Goal: Task Accomplishment & Management: Manage account settings

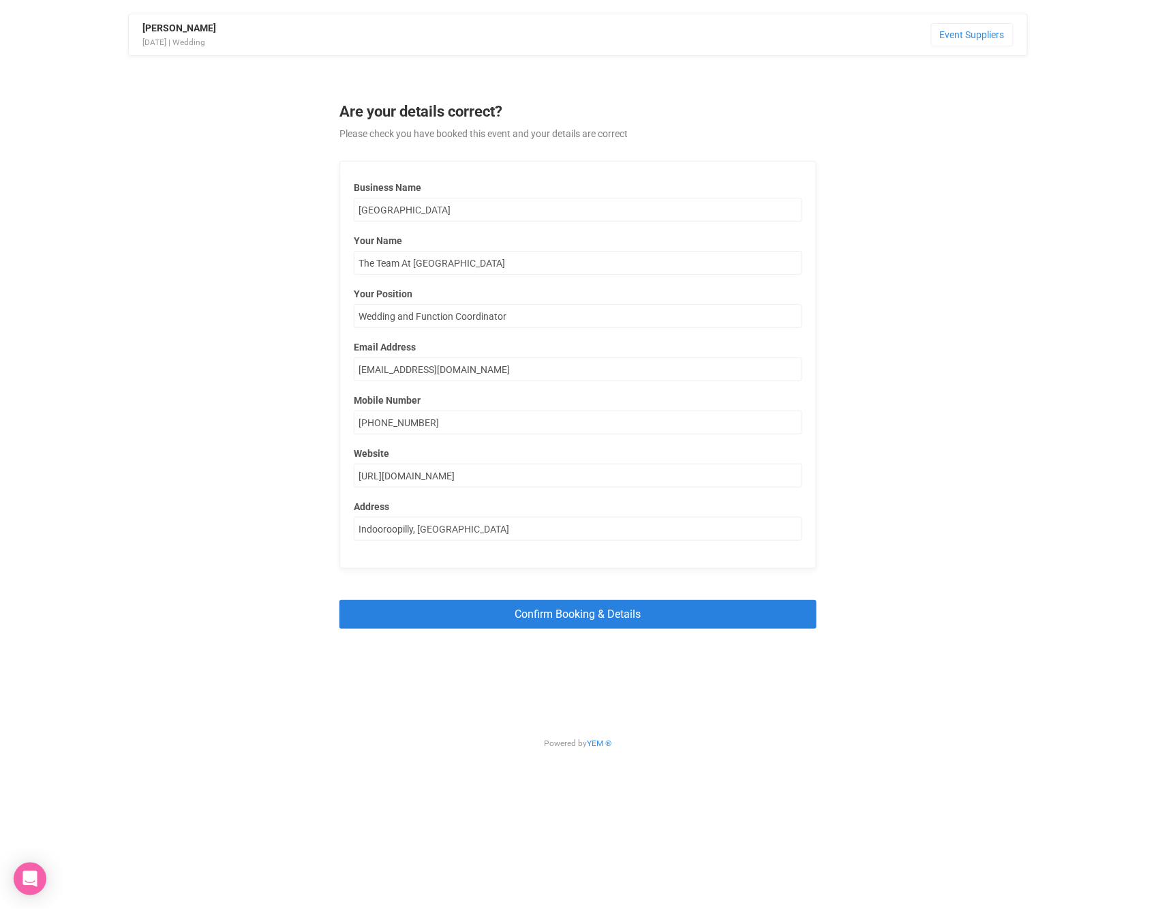
click at [556, 611] on input "Confirm Booking & Details" at bounding box center [577, 614] width 477 height 28
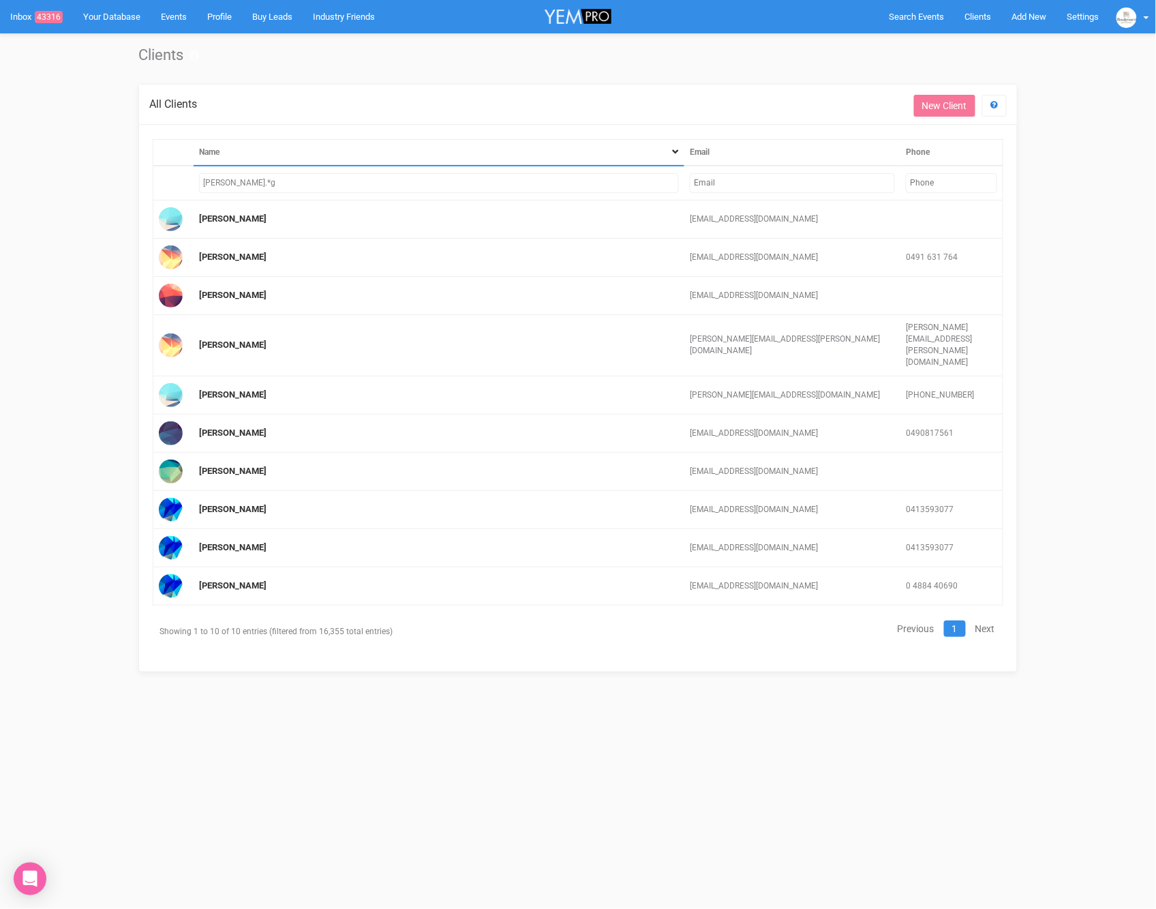
click at [435, 174] on input "ella.*g" at bounding box center [439, 183] width 480 height 20
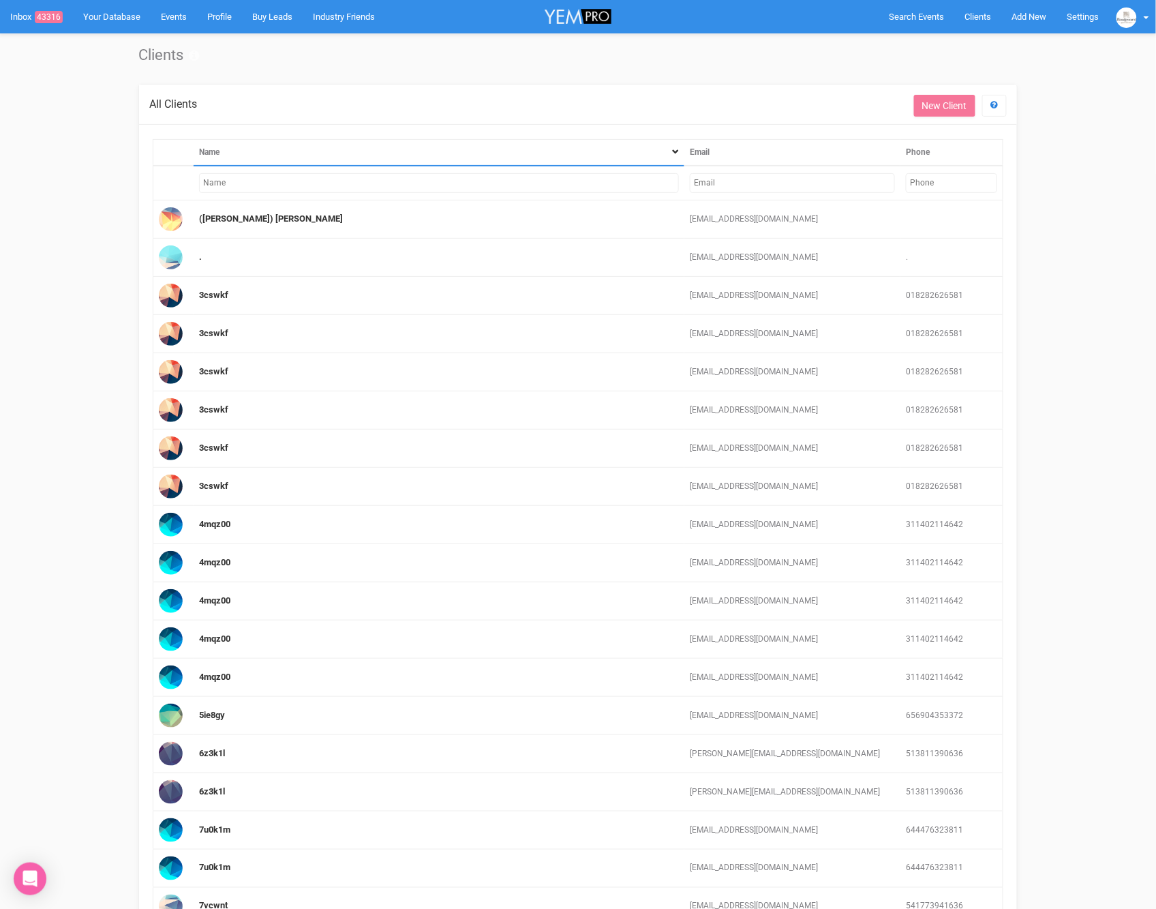
click at [731, 179] on input "text" at bounding box center [792, 183] width 205 height 20
paste input "[EMAIL_ADDRESS][DOMAIN_NAME]"
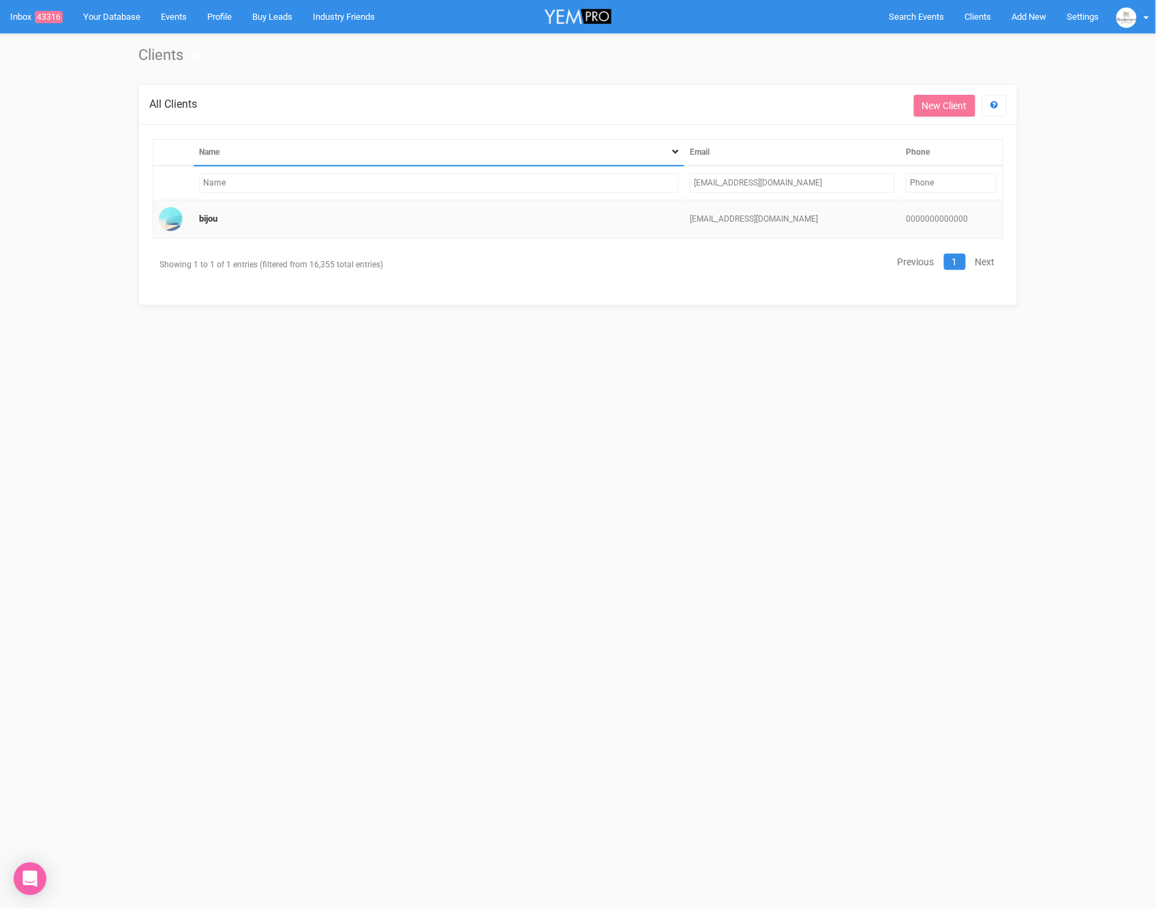
type input "[EMAIL_ADDRESS][DOMAIN_NAME]"
click at [592, 226] on td "bijou" at bounding box center [439, 219] width 491 height 38
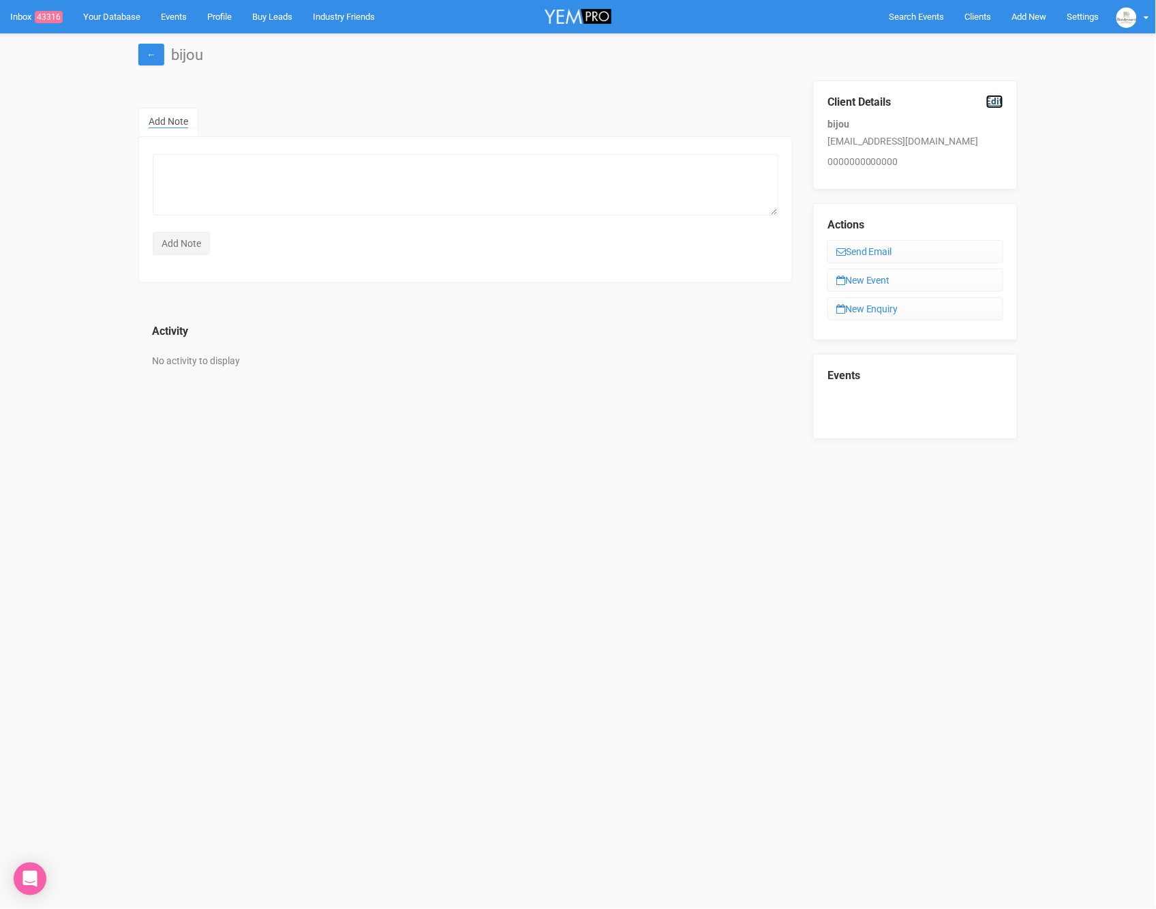
click at [1001, 100] on link "Edit" at bounding box center [994, 101] width 17 height 13
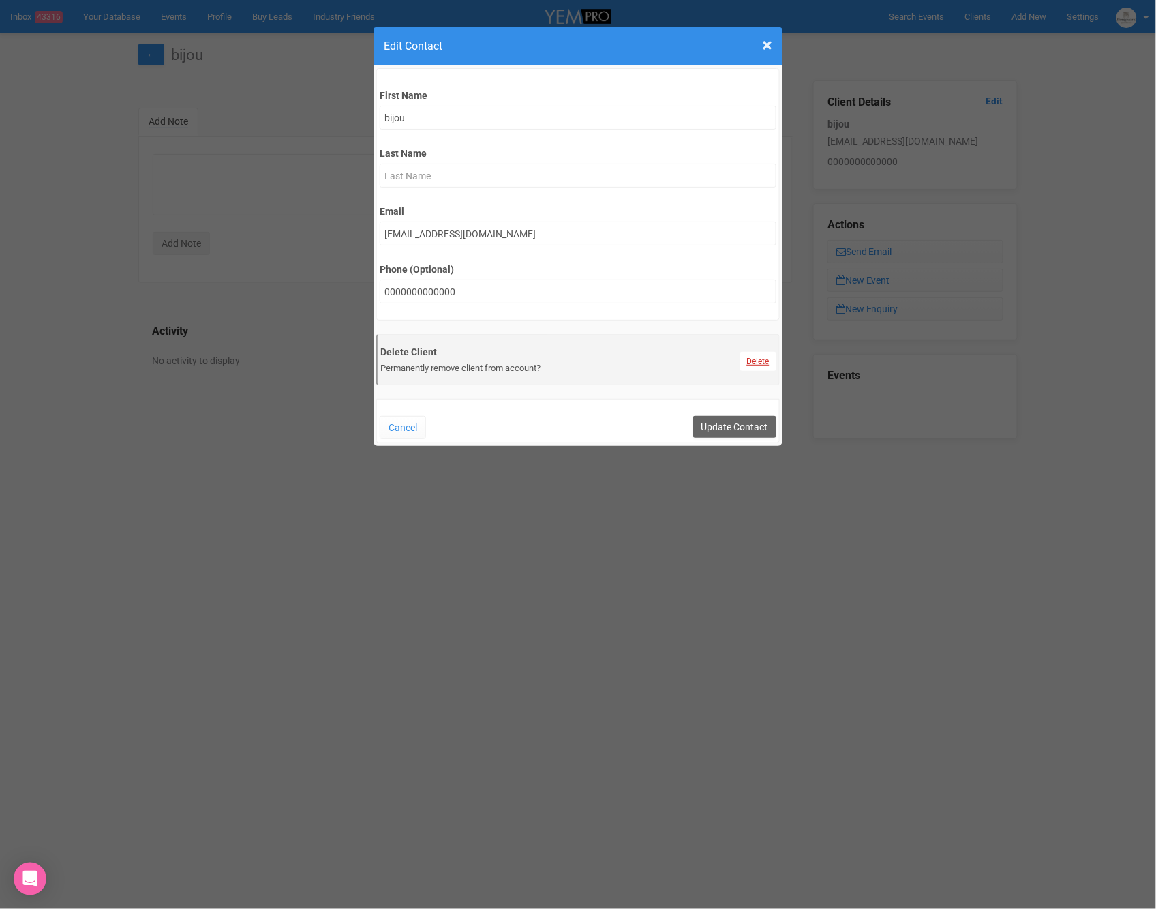
click at [767, 363] on link "Delete" at bounding box center [758, 361] width 36 height 19
click at [767, 335] on link "Confirm" at bounding box center [768, 327] width 42 height 19
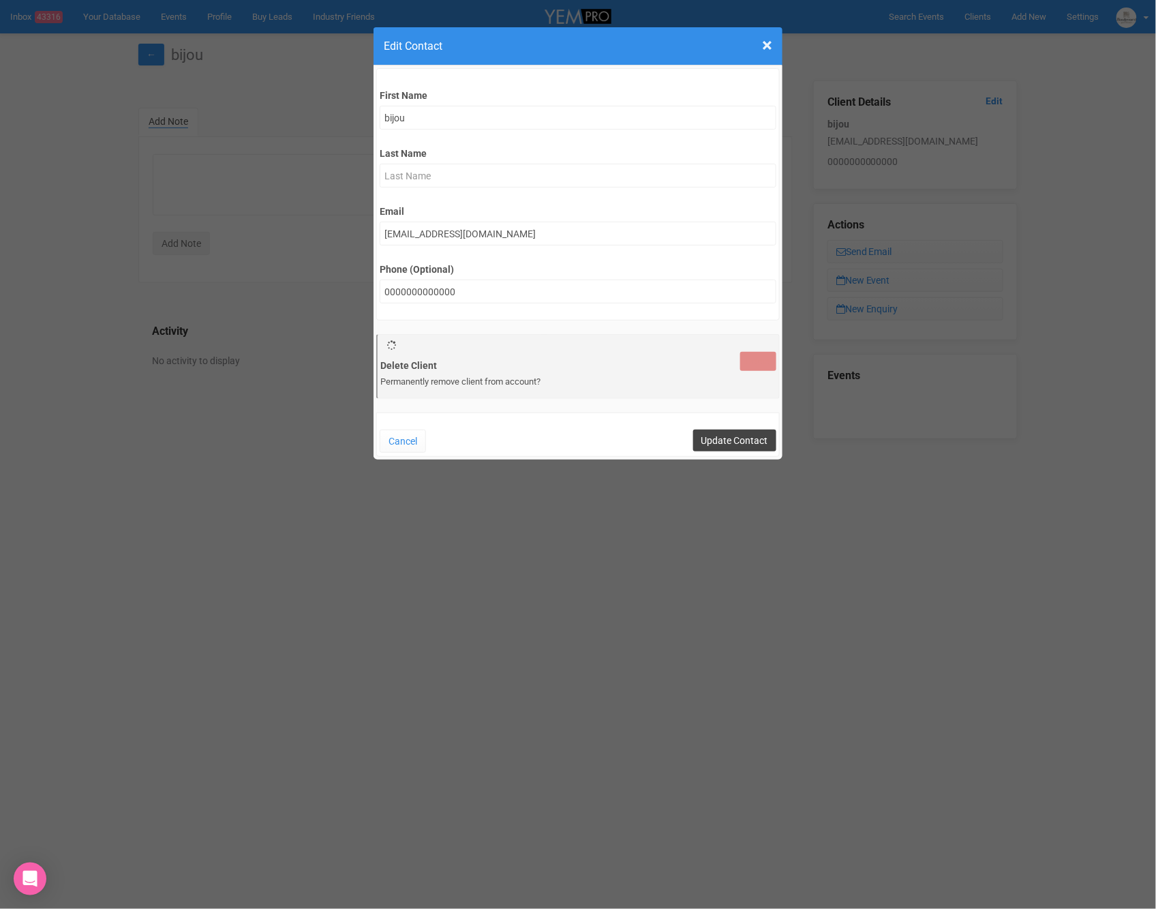
click at [723, 442] on input "Update Contact" at bounding box center [734, 440] width 83 height 22
type input "Save"
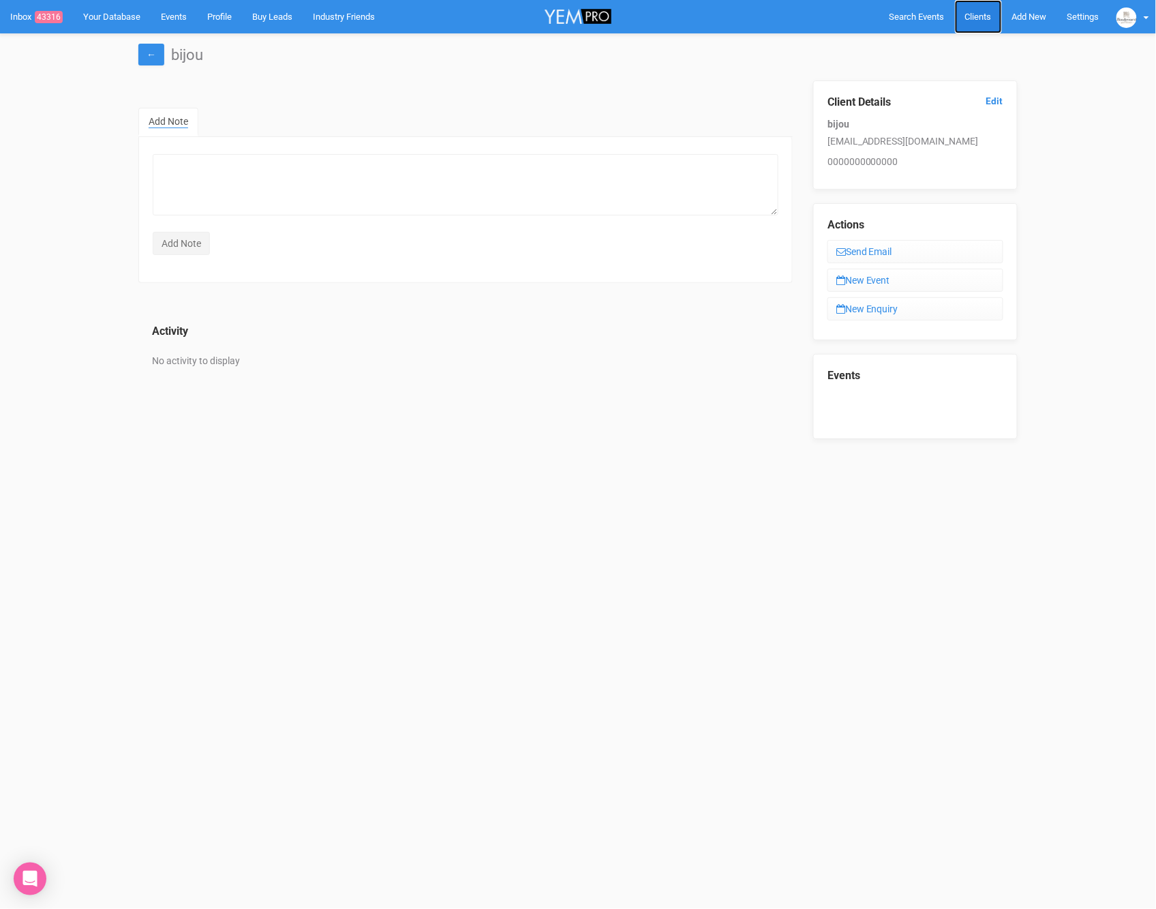
click at [968, 19] on span "Clients" at bounding box center [978, 17] width 27 height 10
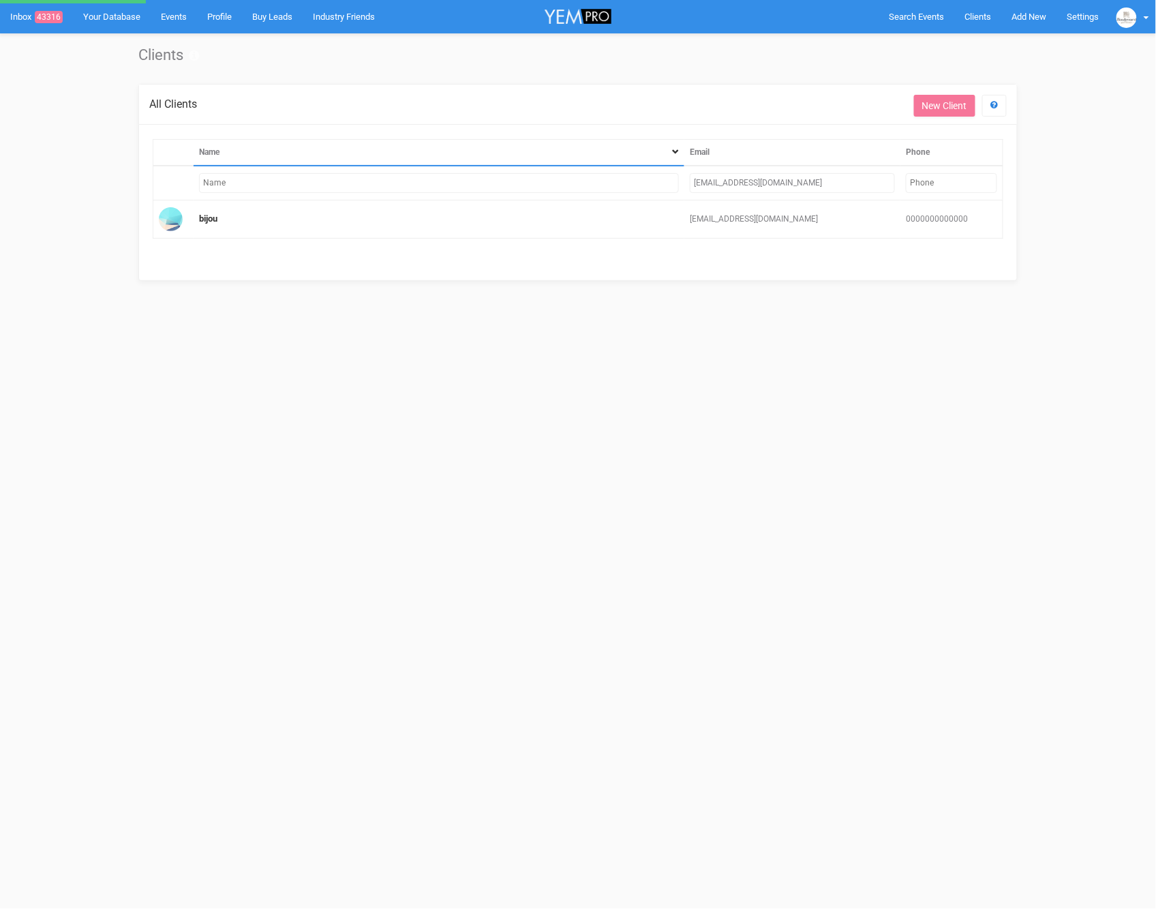
drag, startPoint x: 841, startPoint y: 185, endPoint x: 685, endPoint y: 184, distance: 155.4
click at [684, 184] on td "[EMAIL_ADDRESS][DOMAIN_NAME]" at bounding box center [792, 183] width 216 height 35
click at [722, 183] on input "[EMAIL_ADDRESS][DOMAIN_NAME]" at bounding box center [790, 183] width 207 height 20
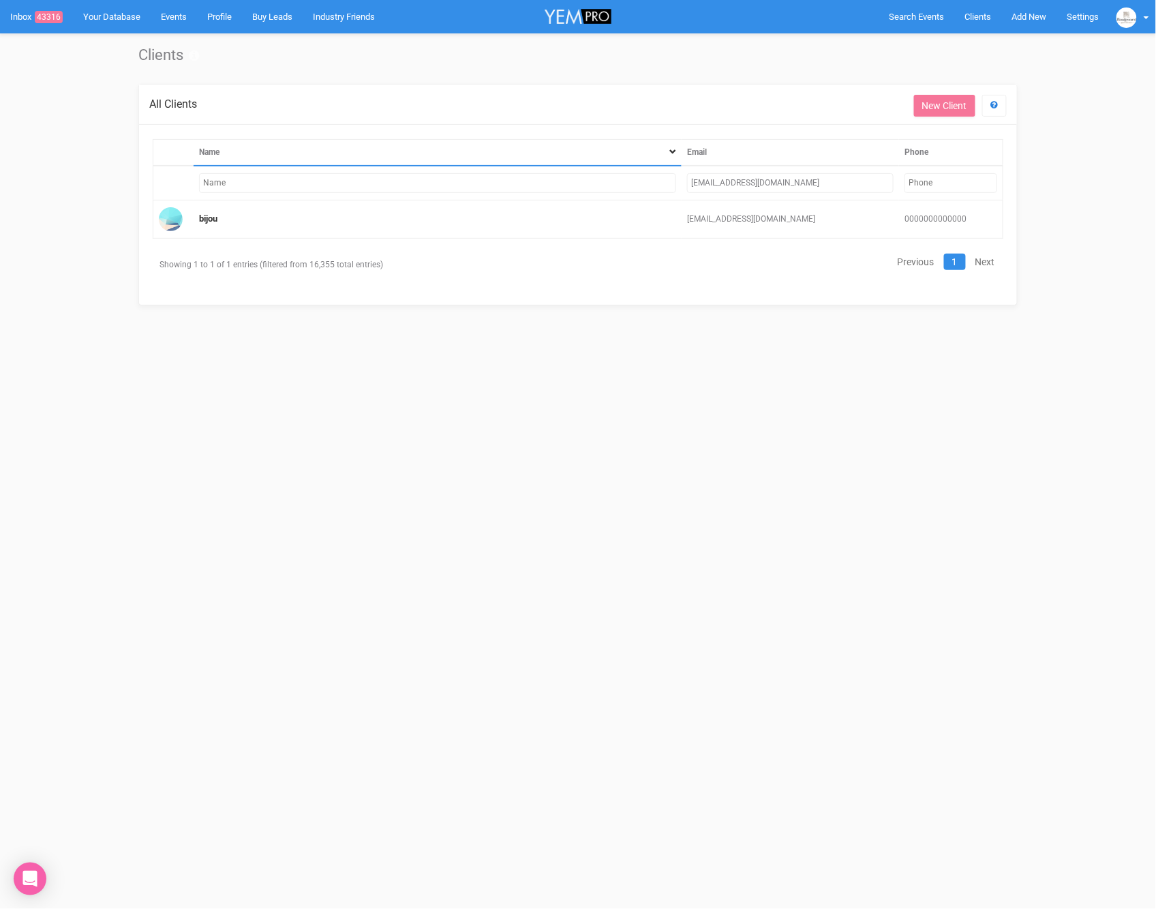
paste input "drambukwelle@gmail.com"
type input "drambukwelle@gmail.com"
click at [252, 221] on link "Dharshini Rambukwelle" at bounding box center [232, 218] width 67 height 10
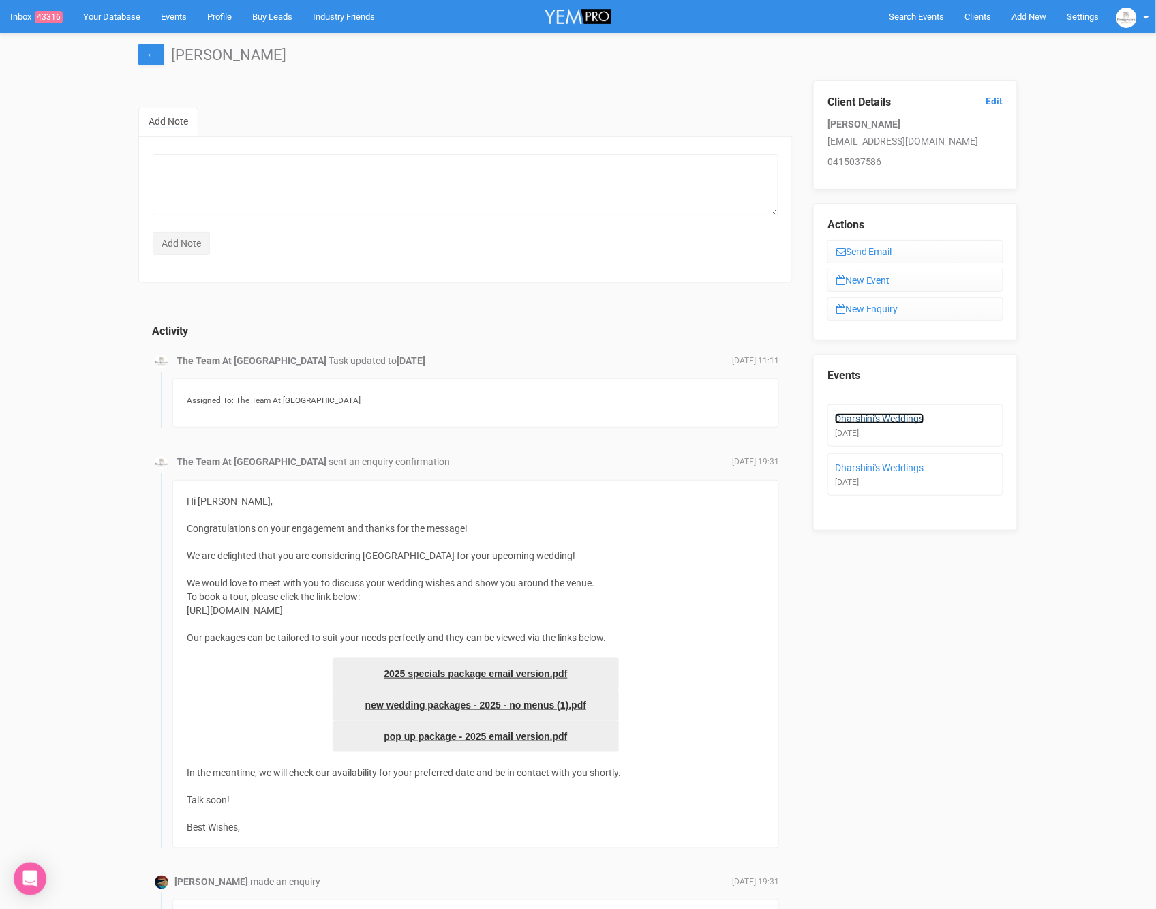
click at [886, 415] on link "Dharshini's Weddings" at bounding box center [879, 418] width 89 height 11
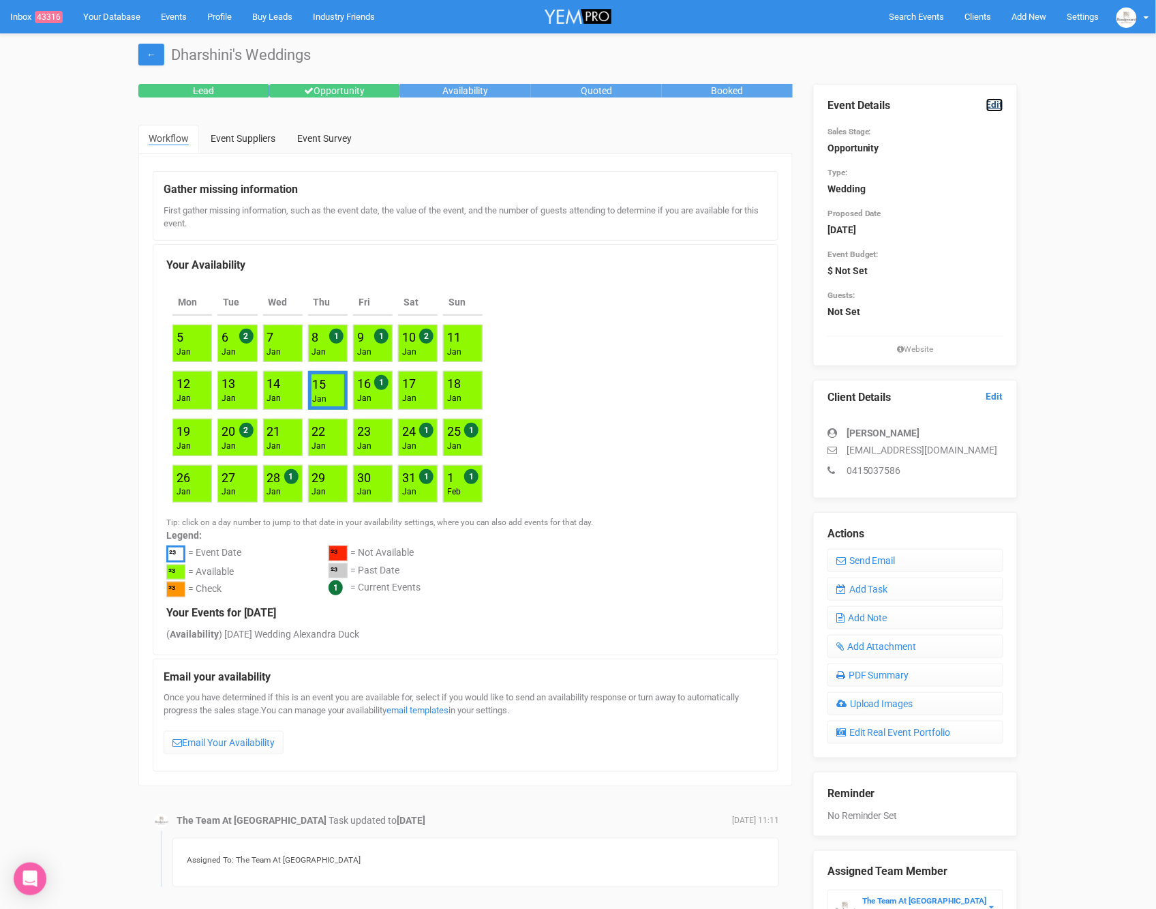
click at [995, 107] on link "Edit" at bounding box center [994, 104] width 17 height 13
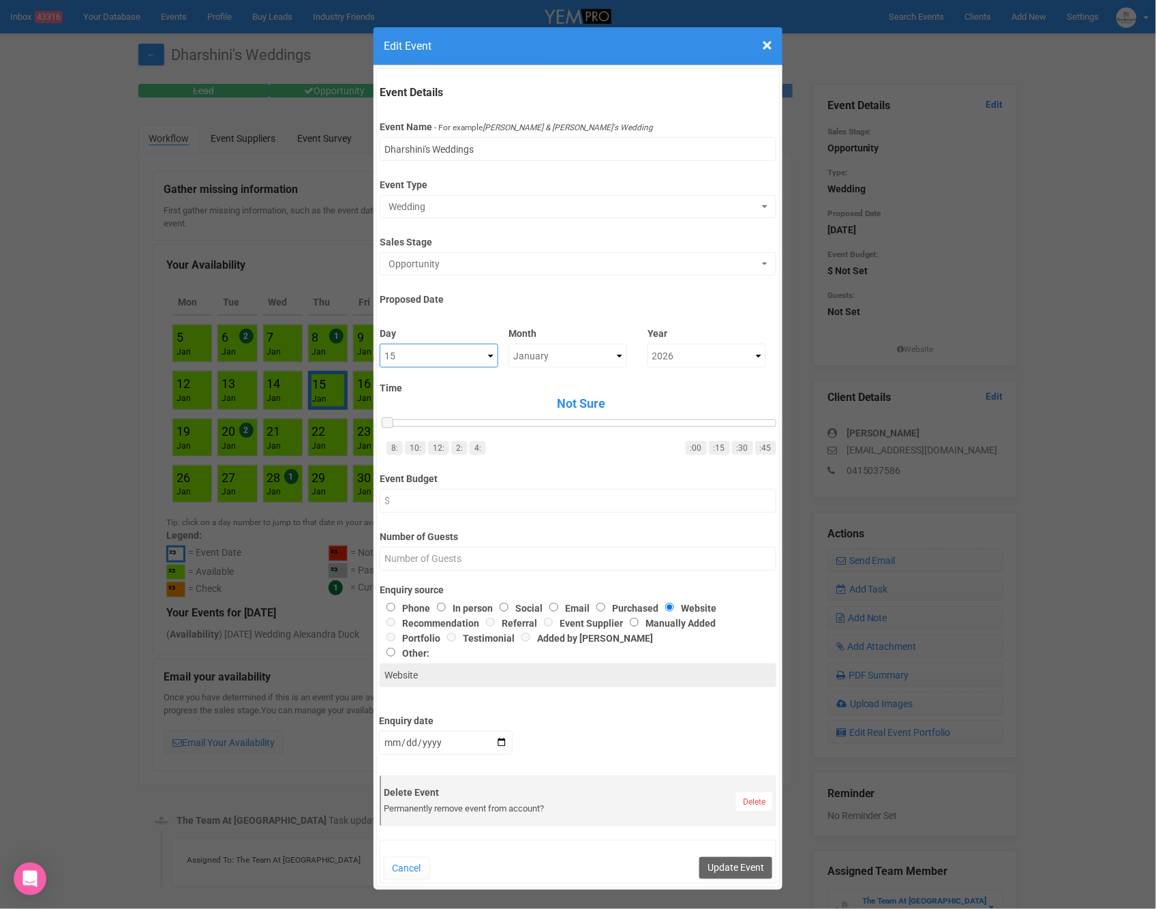
click at [455, 348] on select "Not Sure 1 2 3 4 5 6 7 8 9 10 11 12 13 14 15 16 17 18 19 20 21 22 23 24 25 26 2…" at bounding box center [439, 356] width 119 height 24
select select "17"
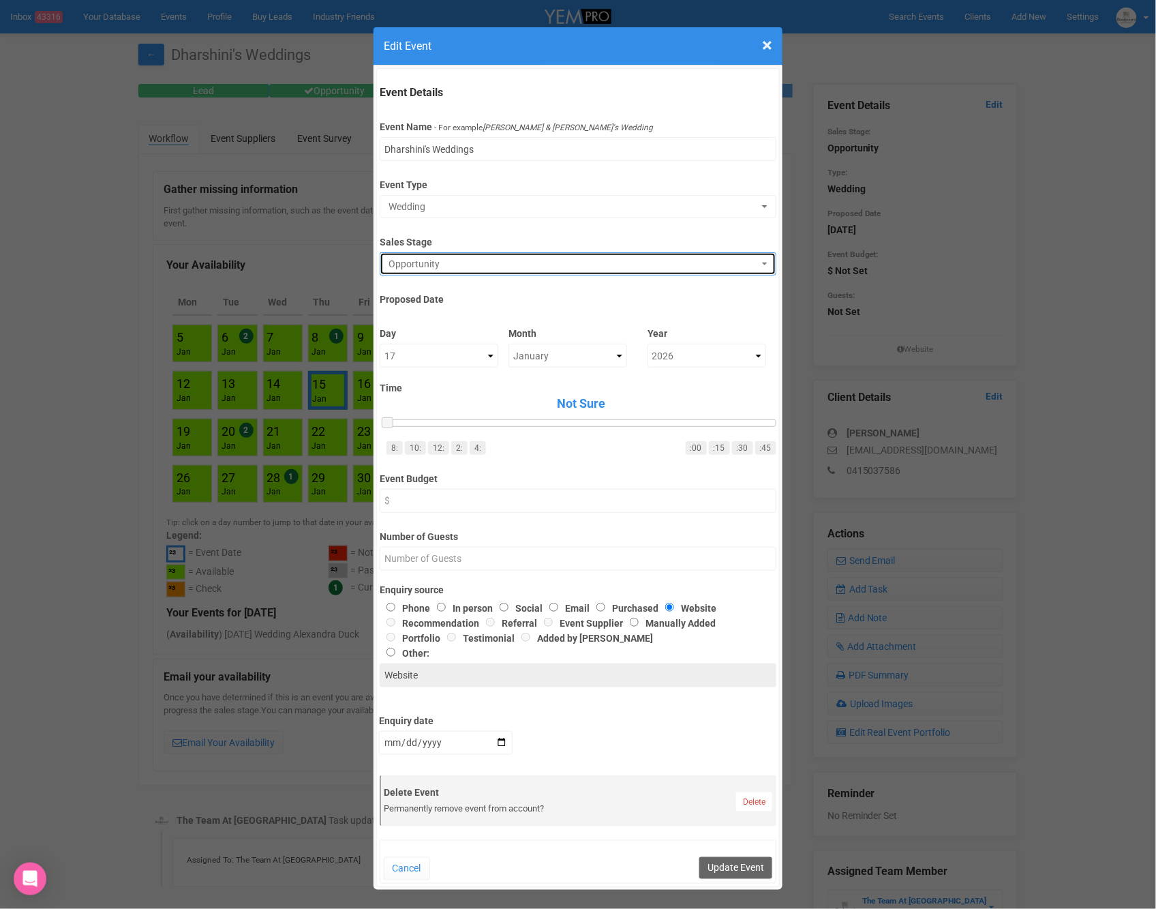
click at [469, 272] on button "Opportunity" at bounding box center [578, 263] width 396 height 23
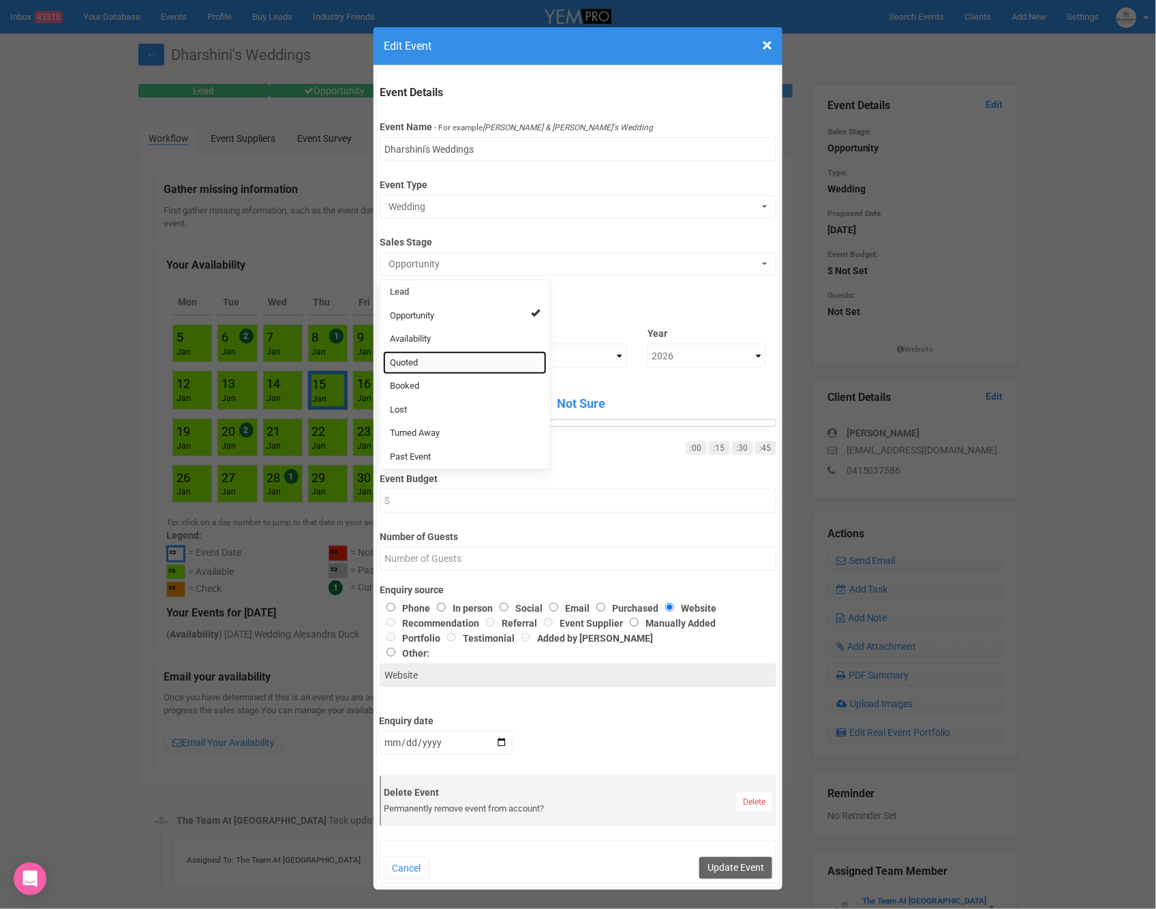
click at [445, 365] on link "Quoted" at bounding box center [465, 363] width 164 height 24
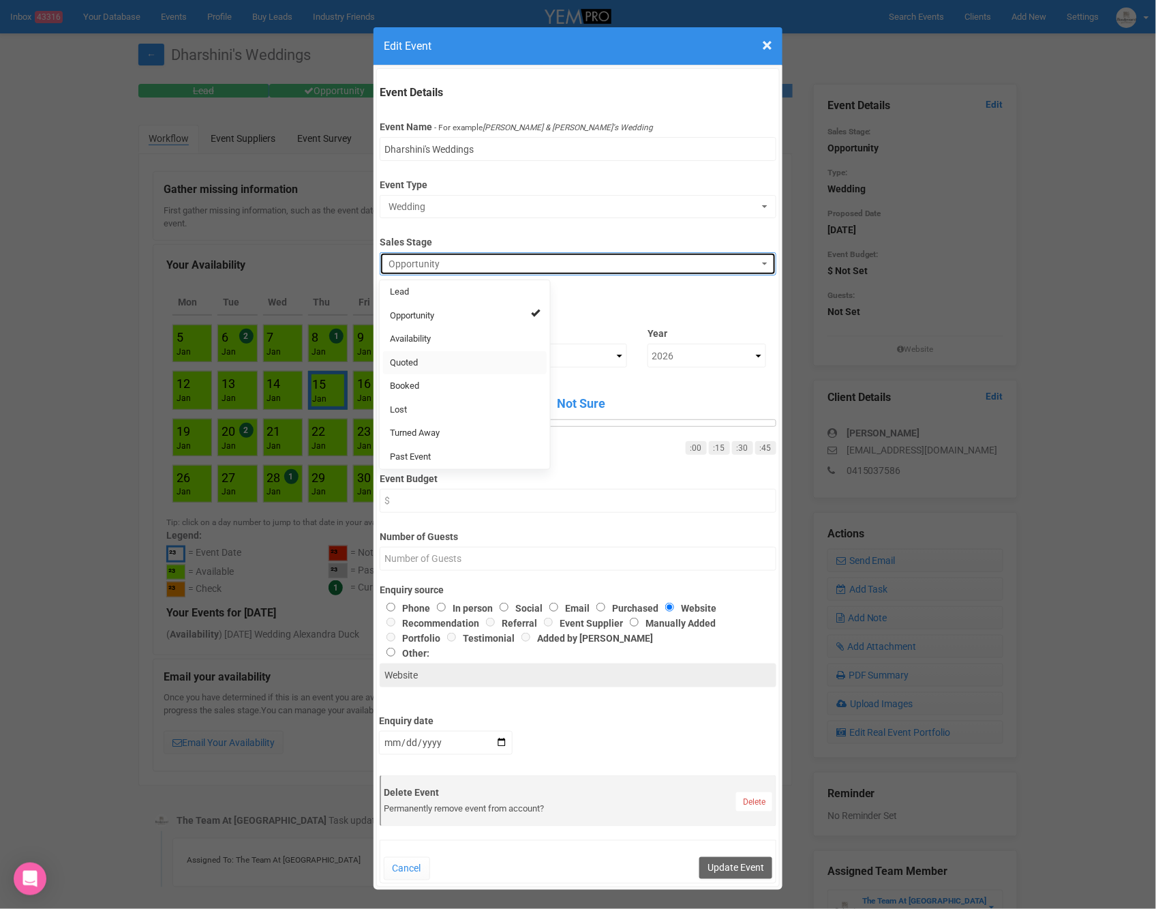
select select "9"
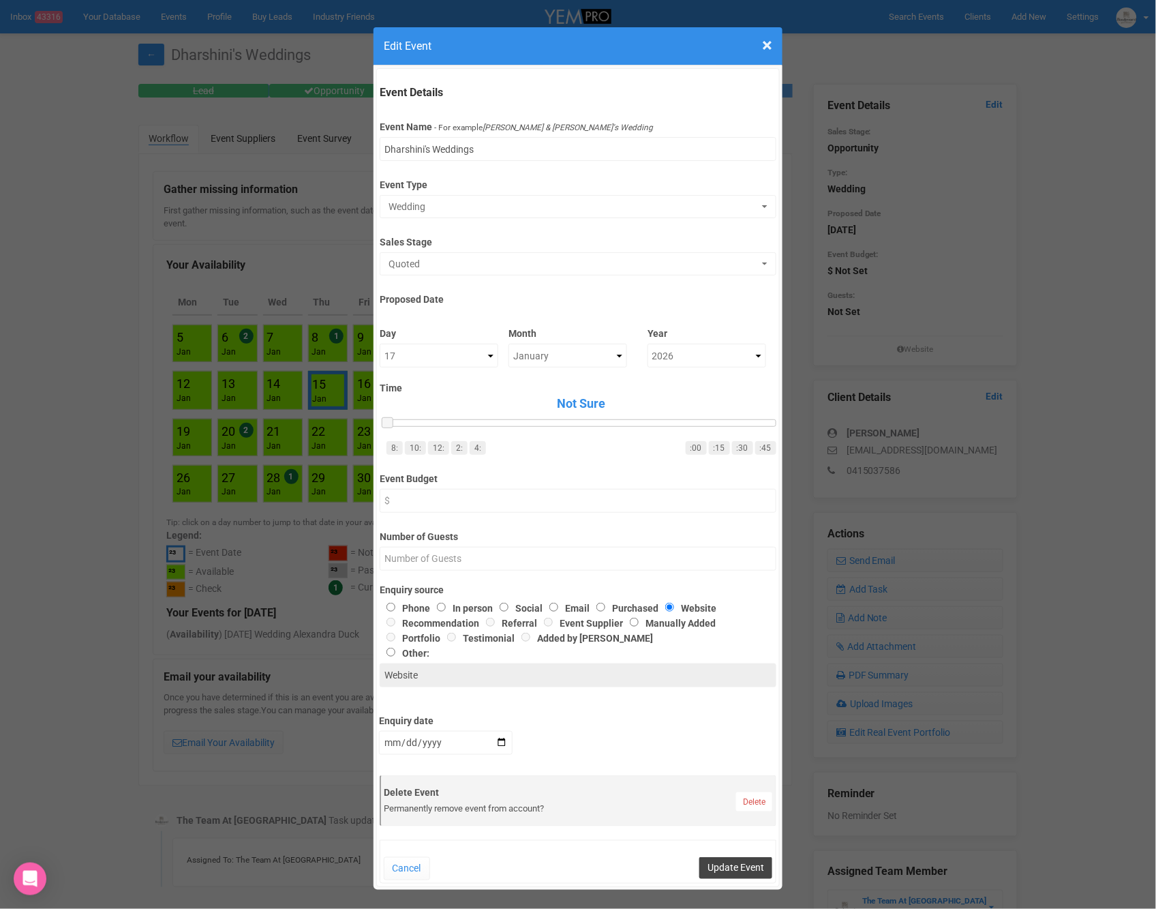
click at [716, 869] on button "Update Event" at bounding box center [735, 868] width 73 height 22
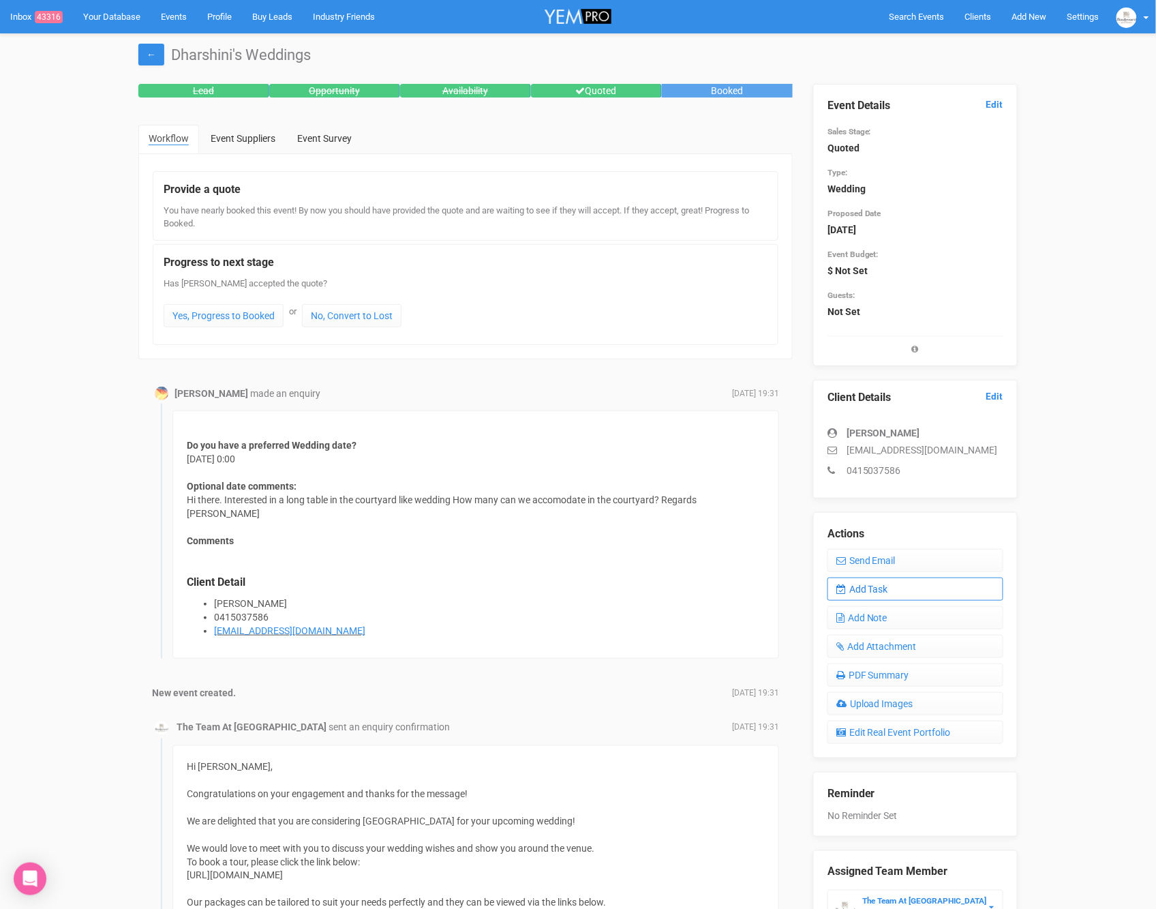
click at [885, 584] on link "Add Task" at bounding box center [916, 588] width 176 height 23
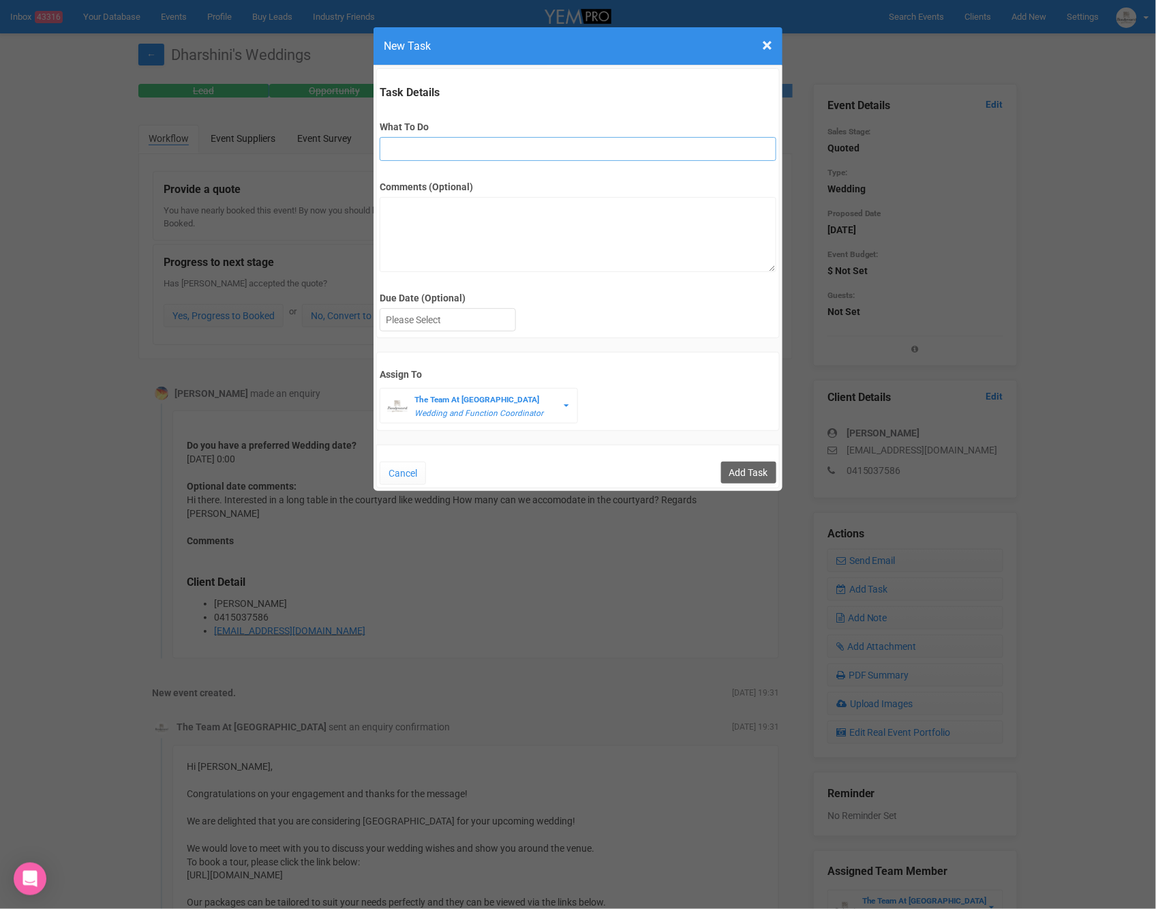
click at [415, 149] on input "What To Do" at bounding box center [578, 149] width 396 height 24
type input "final fu"
click at [473, 322] on div at bounding box center [447, 320] width 135 height 22
click at [766, 470] on input "Add Task" at bounding box center [748, 473] width 55 height 22
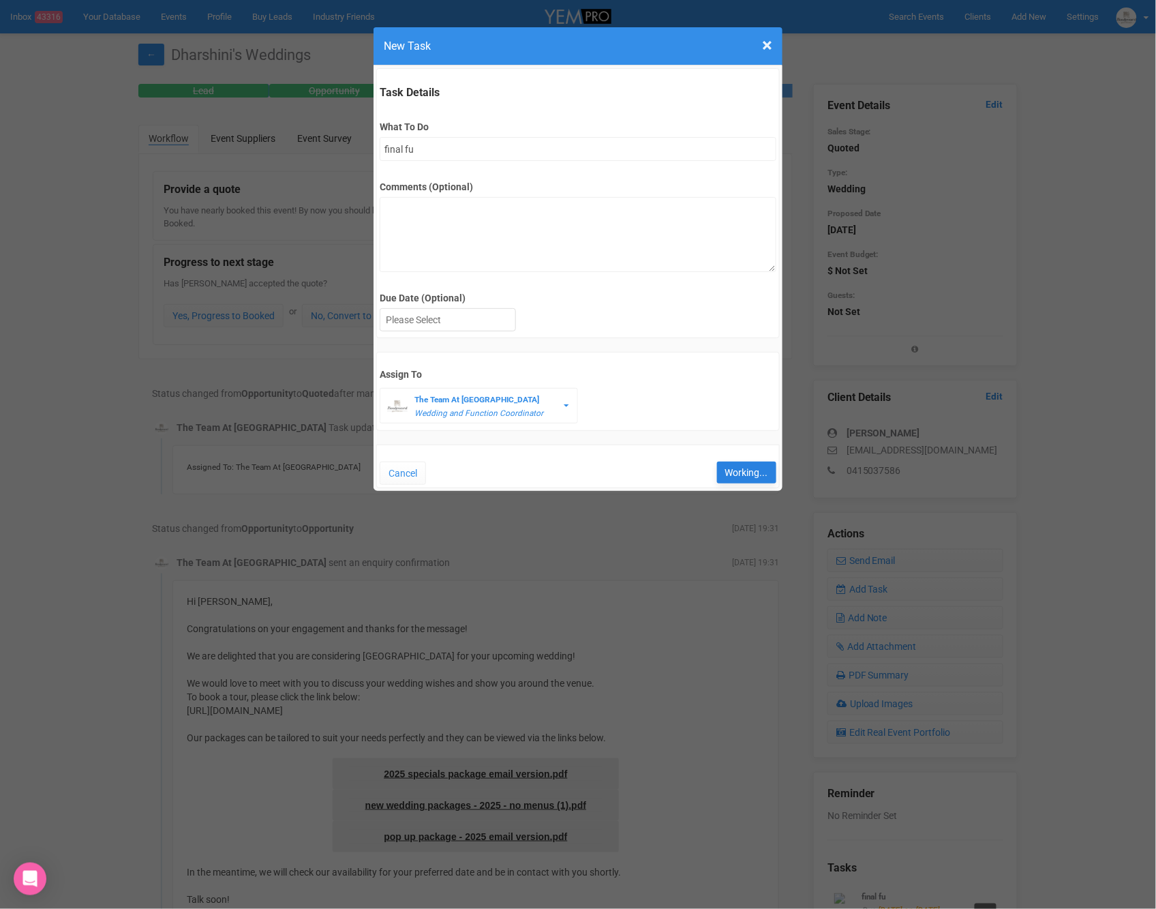
type input "Save"
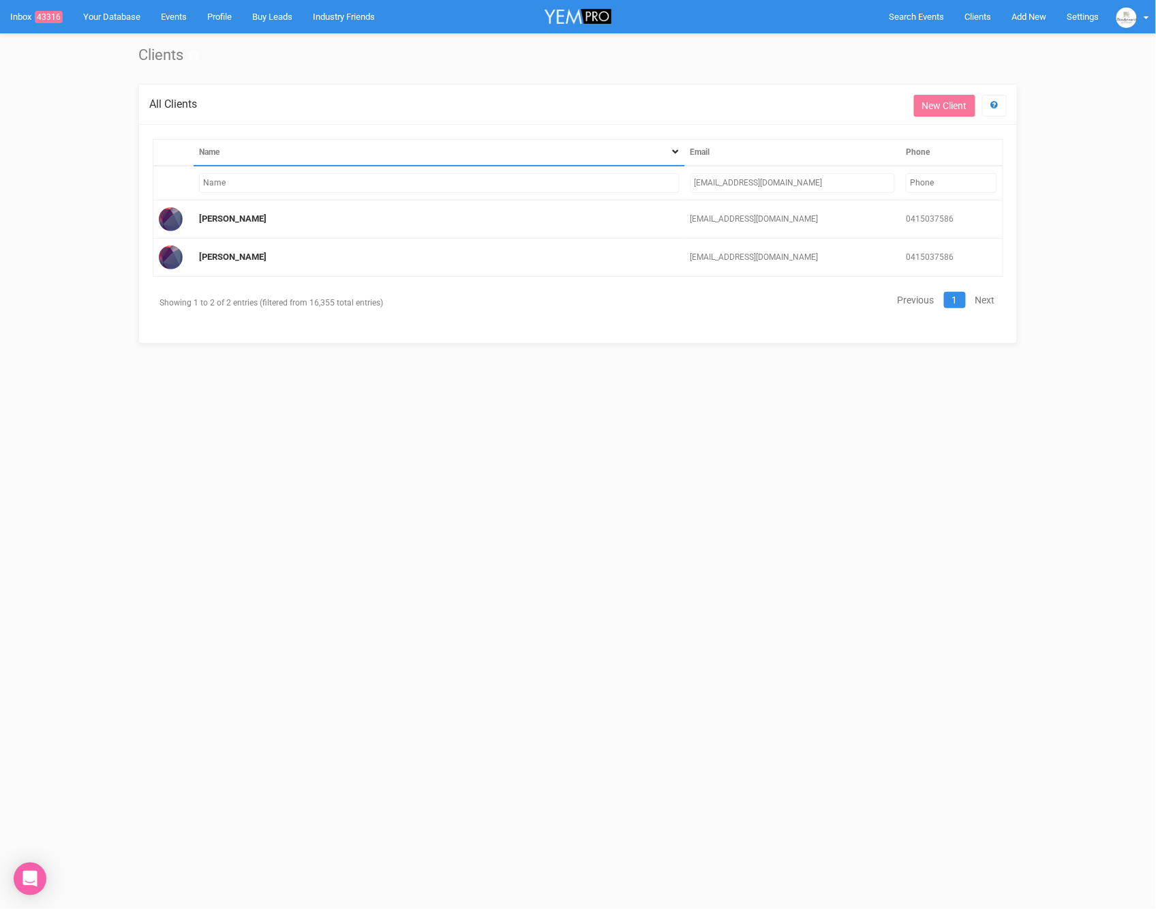
drag, startPoint x: 815, startPoint y: 179, endPoint x: 684, endPoint y: 177, distance: 130.9
click at [684, 177] on tr "drambukwelle@gmail.com" at bounding box center [578, 183] width 850 height 35
paste input "abbey.calandra"
type input "abbey.calandra@gmail.com"
click at [239, 220] on link "Abbey Ladd" at bounding box center [232, 218] width 67 height 10
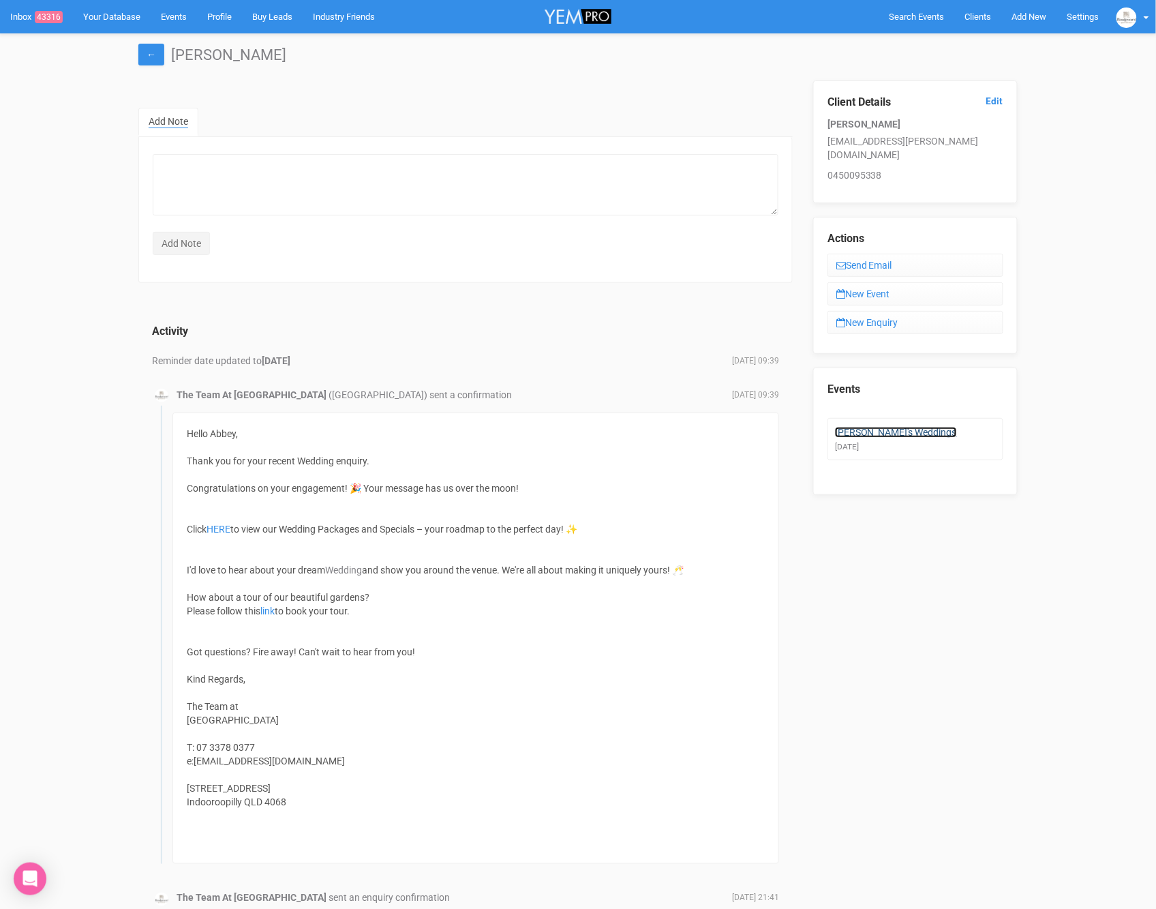
click at [874, 427] on link "Abbey's Weddings" at bounding box center [896, 432] width 122 height 11
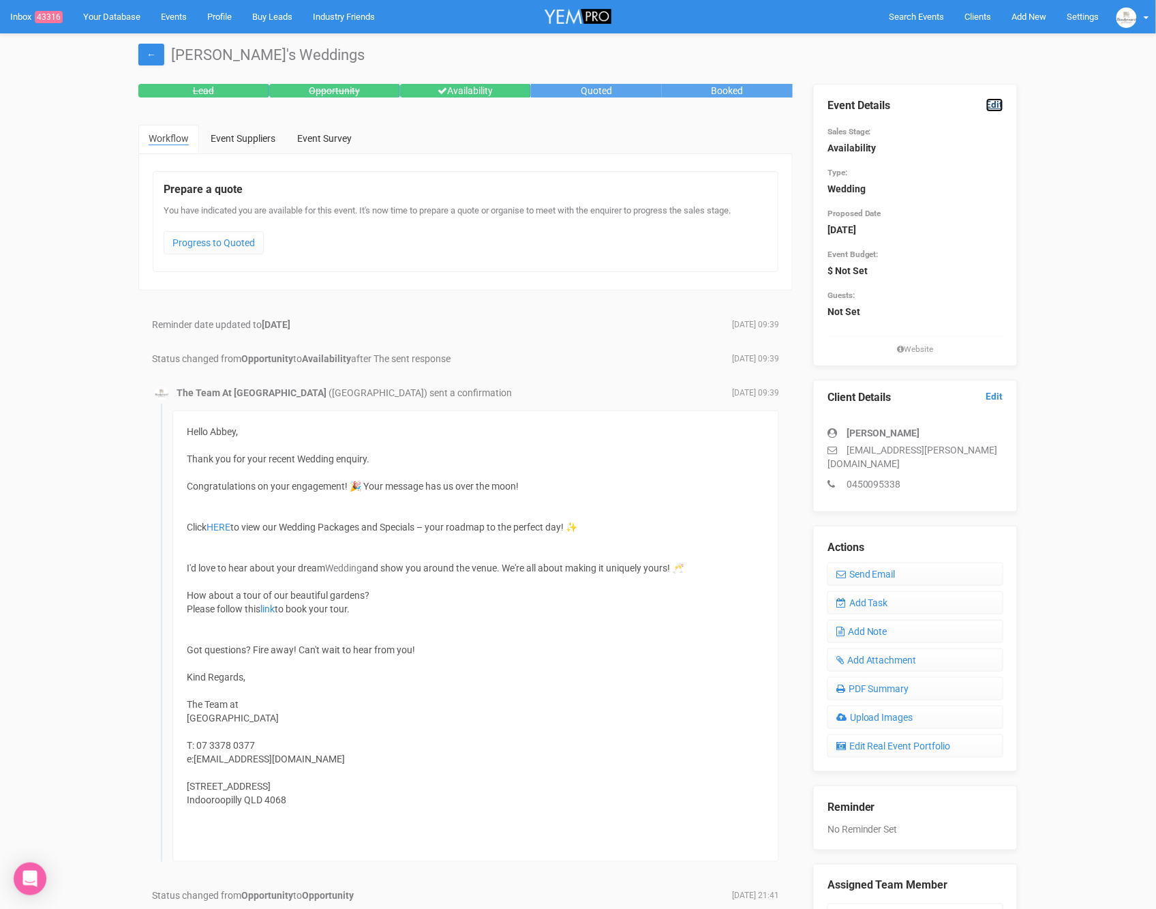
click at [993, 109] on link "Edit" at bounding box center [994, 104] width 17 height 13
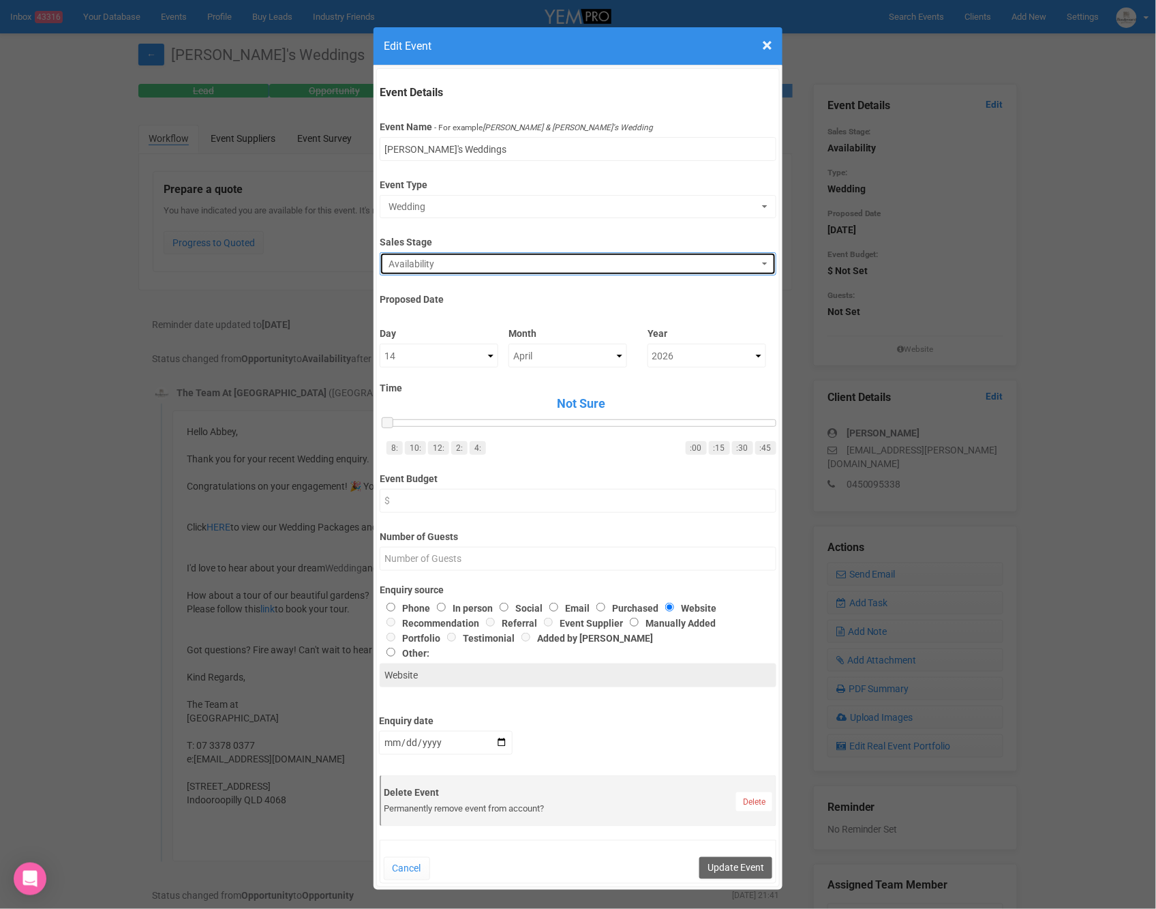
click at [451, 257] on span "Availability" at bounding box center [573, 264] width 369 height 14
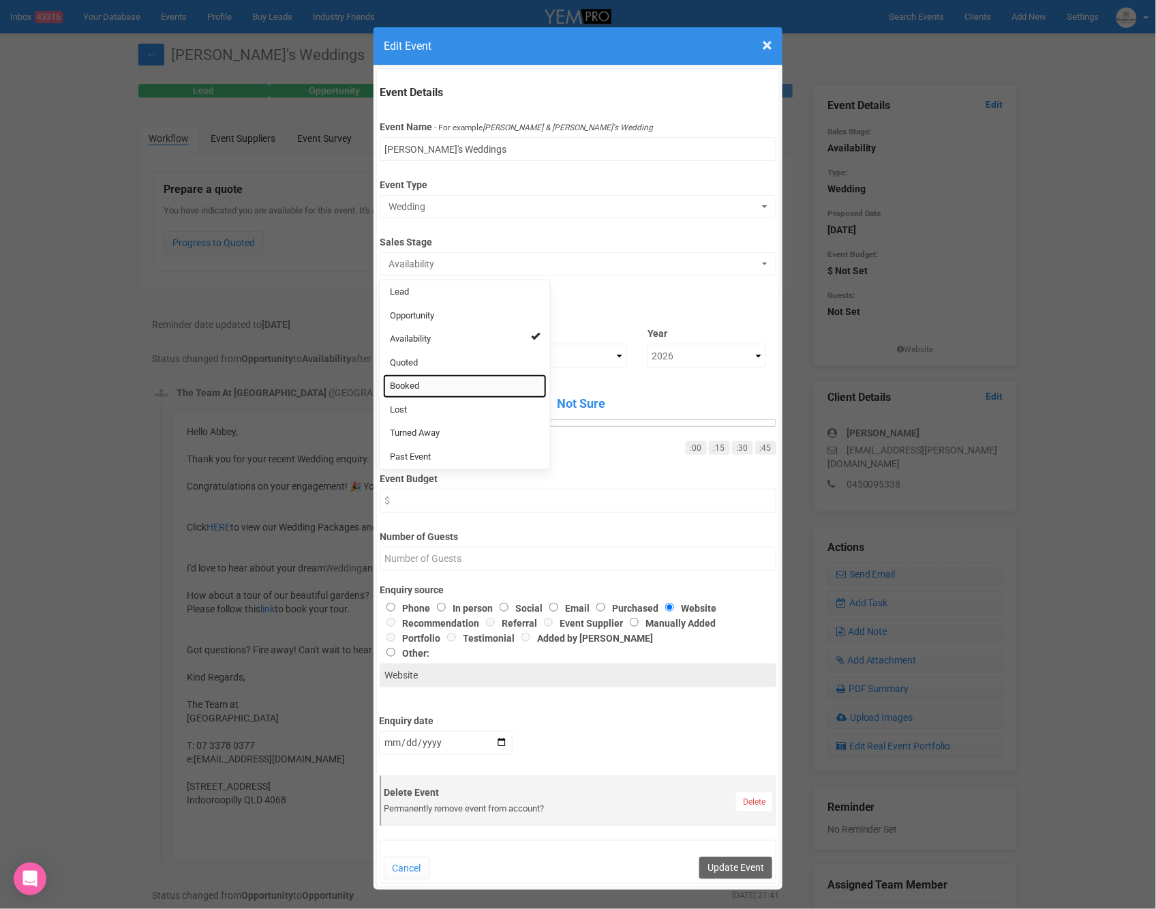
click at [421, 382] on link "Booked" at bounding box center [465, 386] width 164 height 24
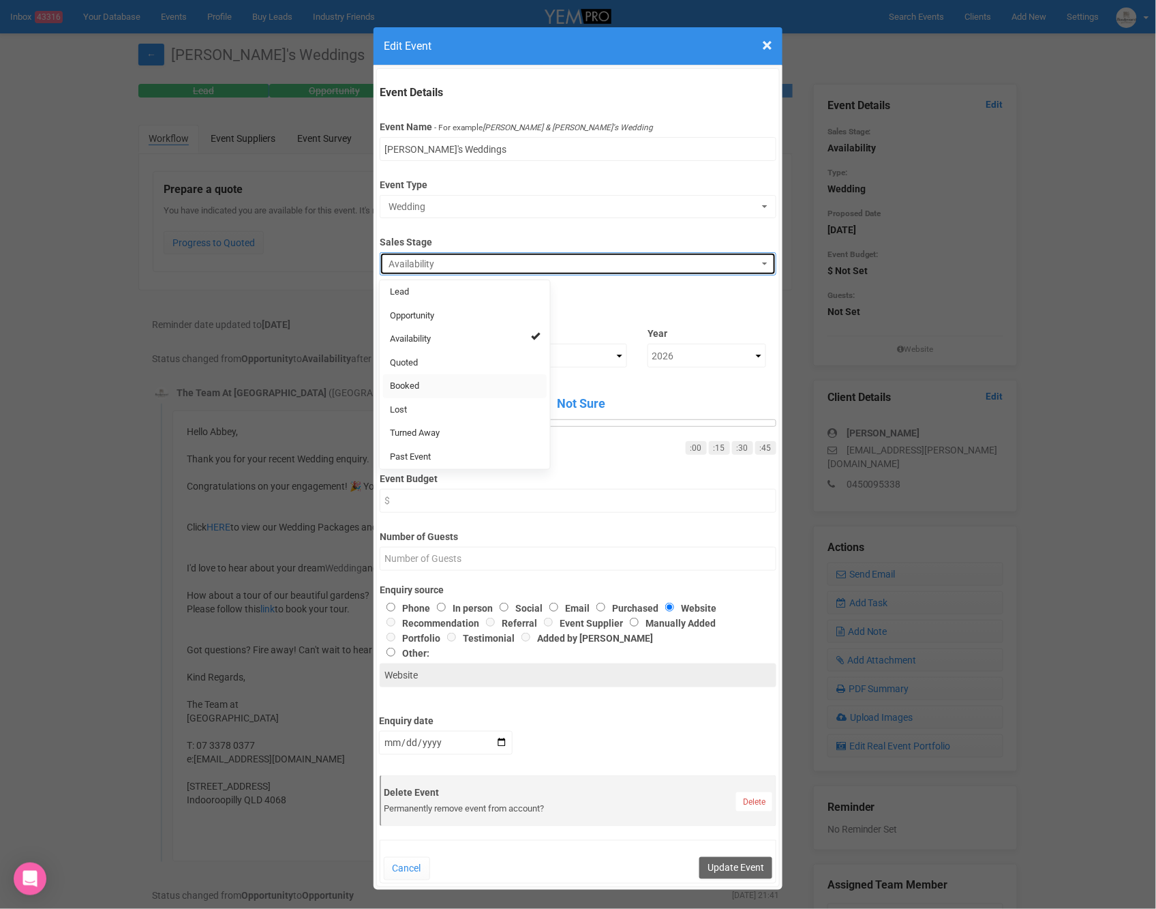
select select "2"
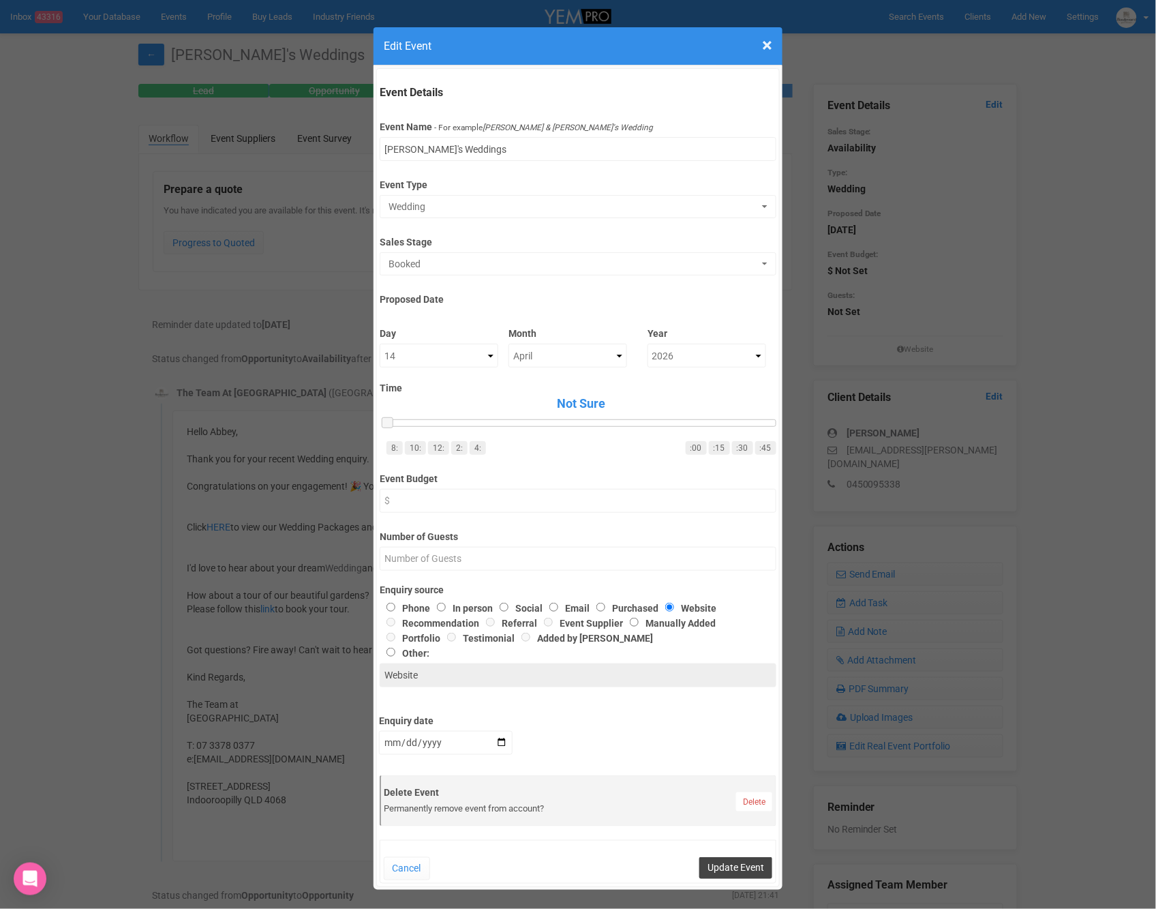
click at [729, 865] on button "Update Event" at bounding box center [735, 868] width 73 height 22
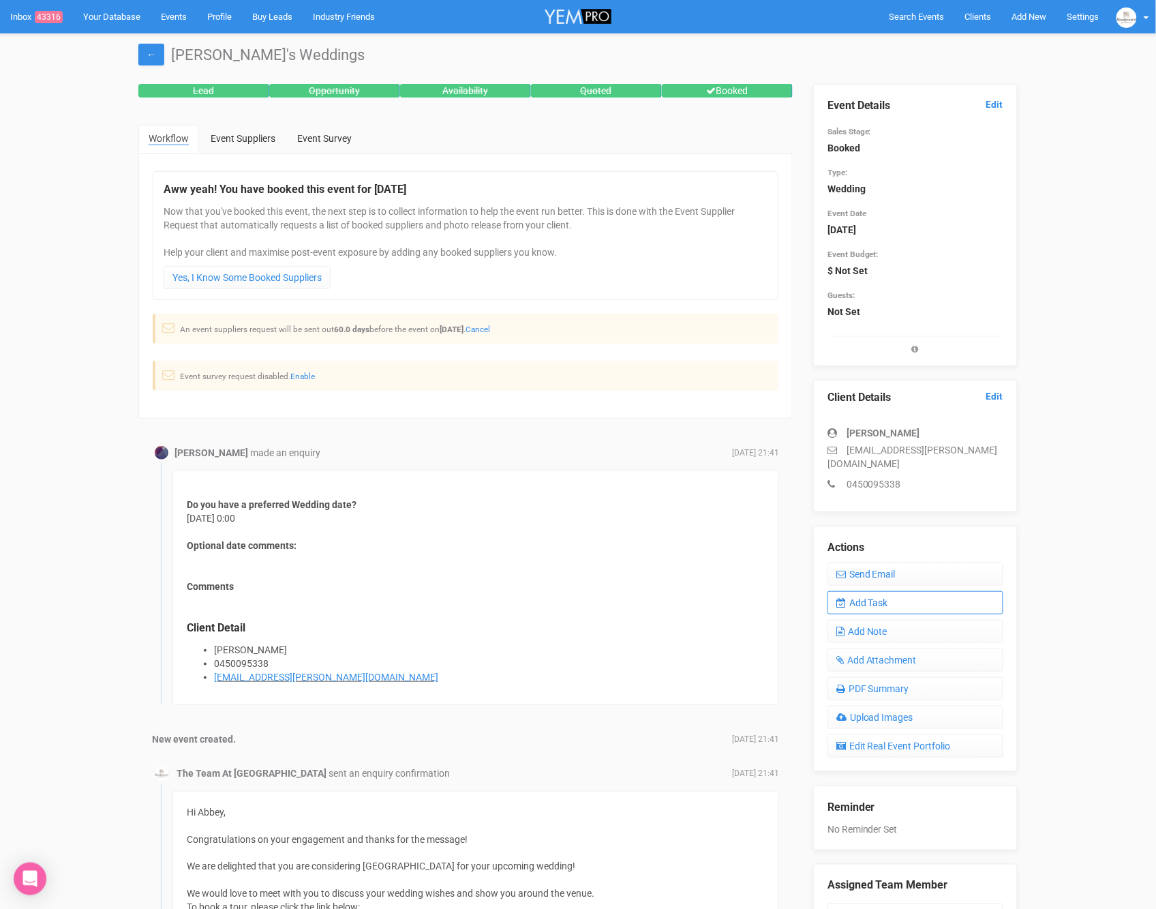
click at [859, 591] on link "Add Task" at bounding box center [916, 602] width 176 height 23
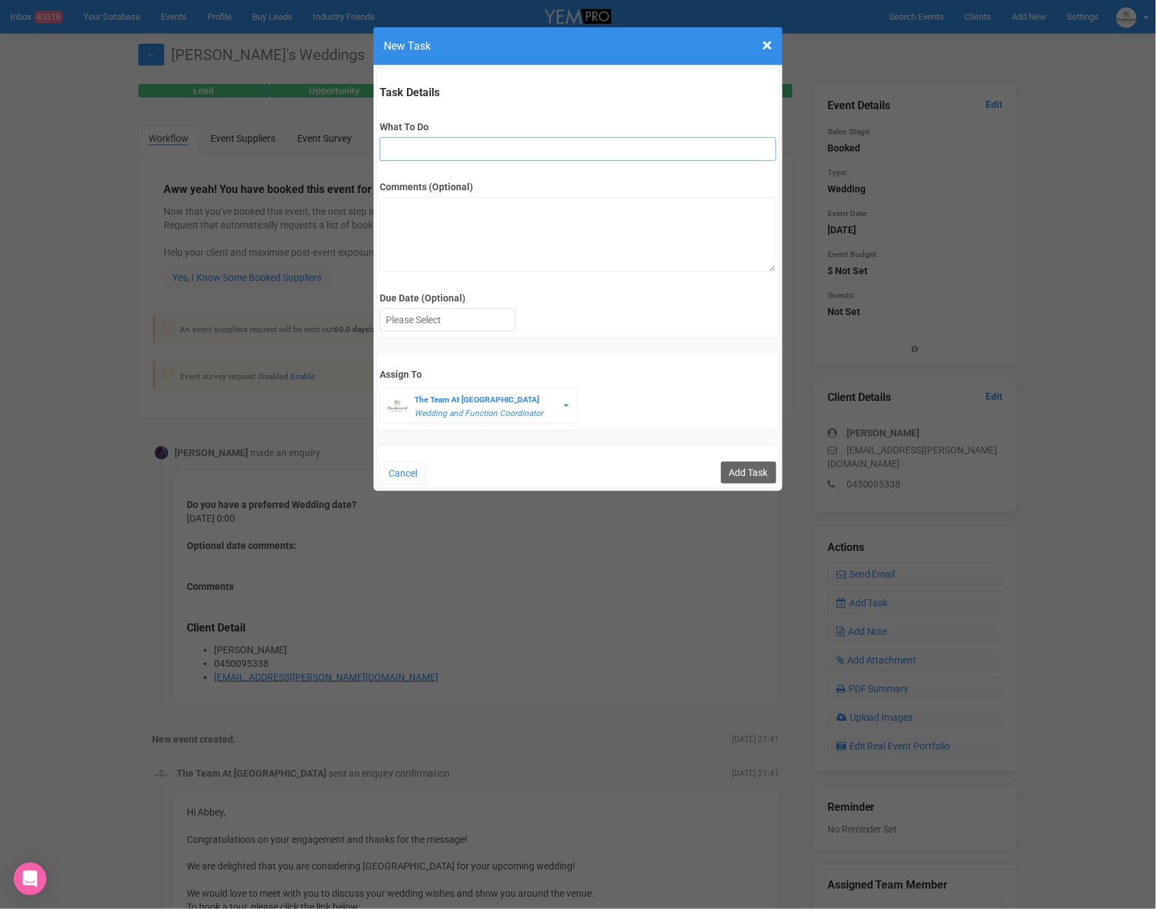
click at [506, 149] on input "What To Do" at bounding box center [578, 149] width 396 height 24
type input "vendor selection"
click at [459, 321] on div at bounding box center [447, 320] width 135 height 22
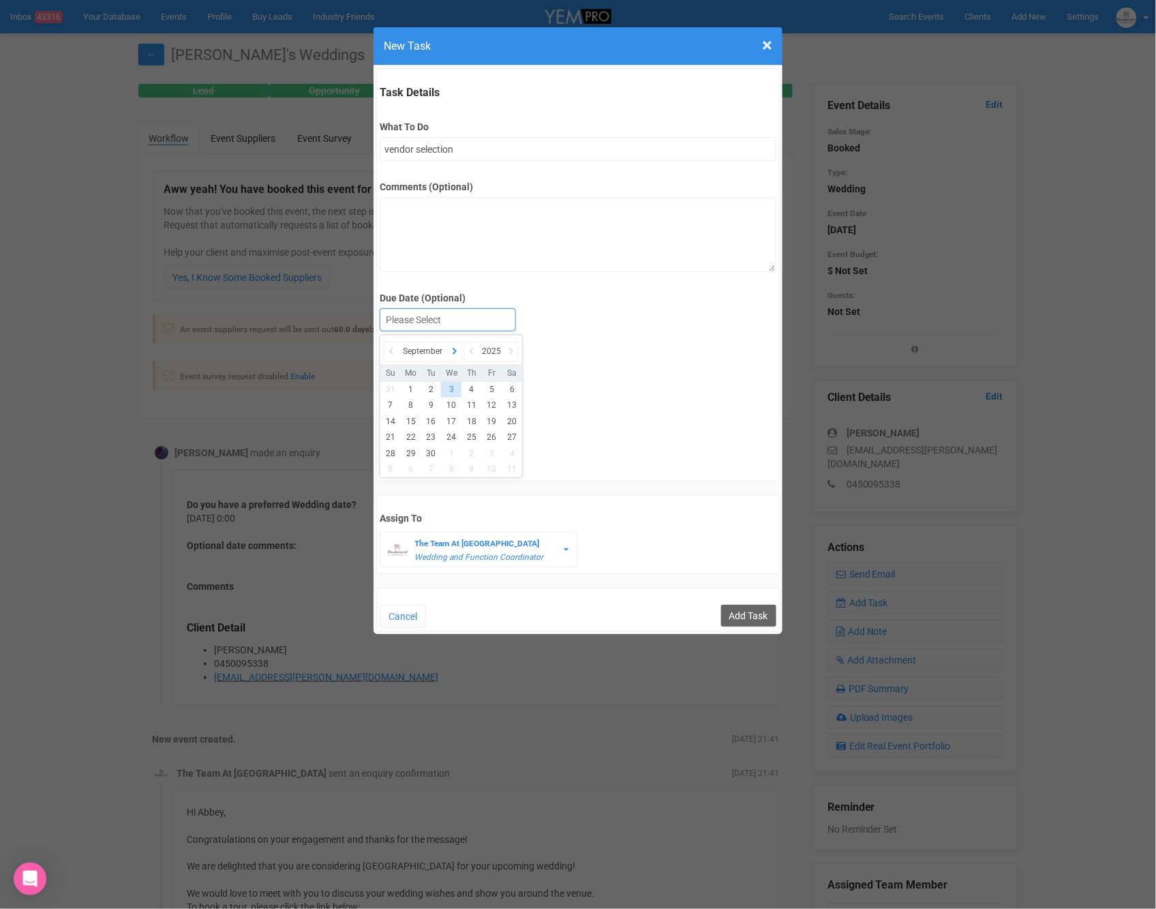
click at [458, 347] on icon at bounding box center [455, 351] width 14 height 19
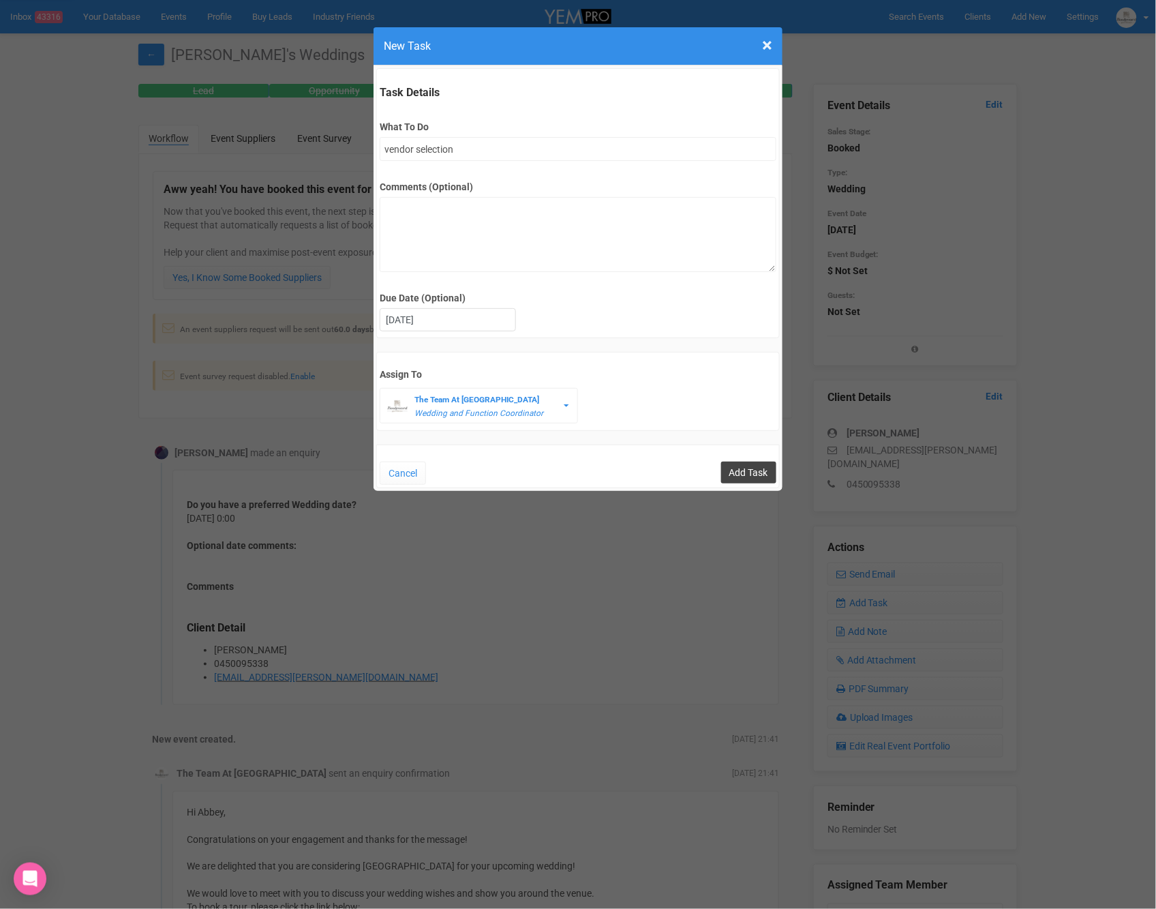
click at [751, 466] on input "Add Task" at bounding box center [748, 473] width 55 height 22
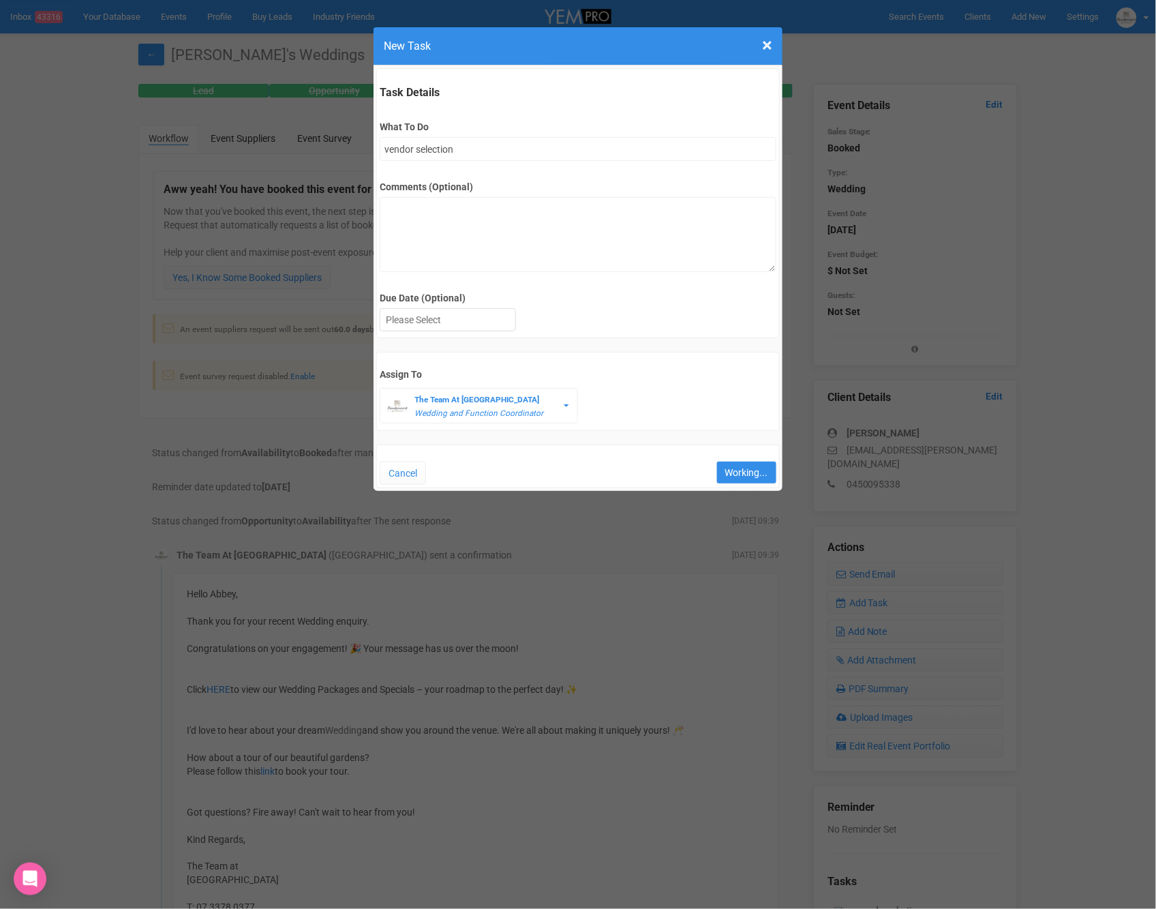
type input "Save"
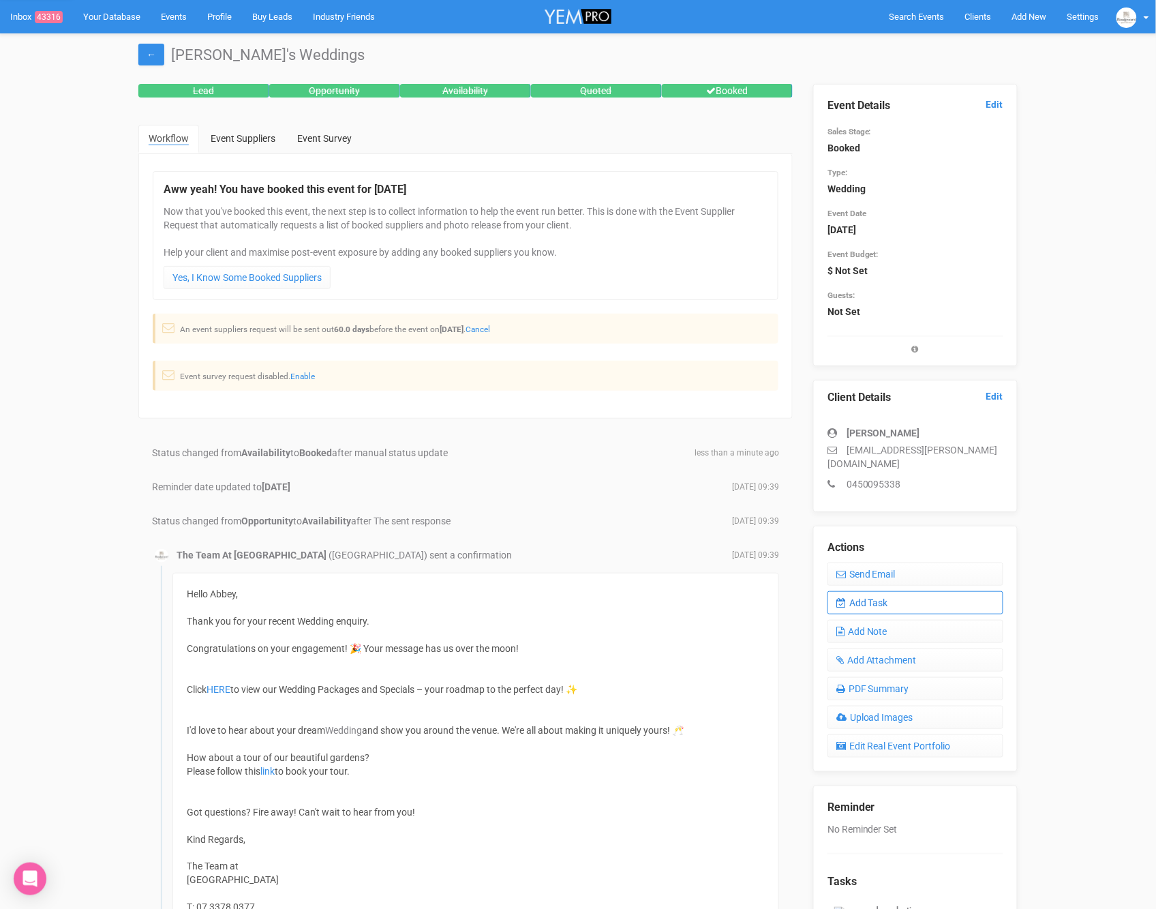
click at [858, 591] on link "Add Task" at bounding box center [916, 602] width 176 height 23
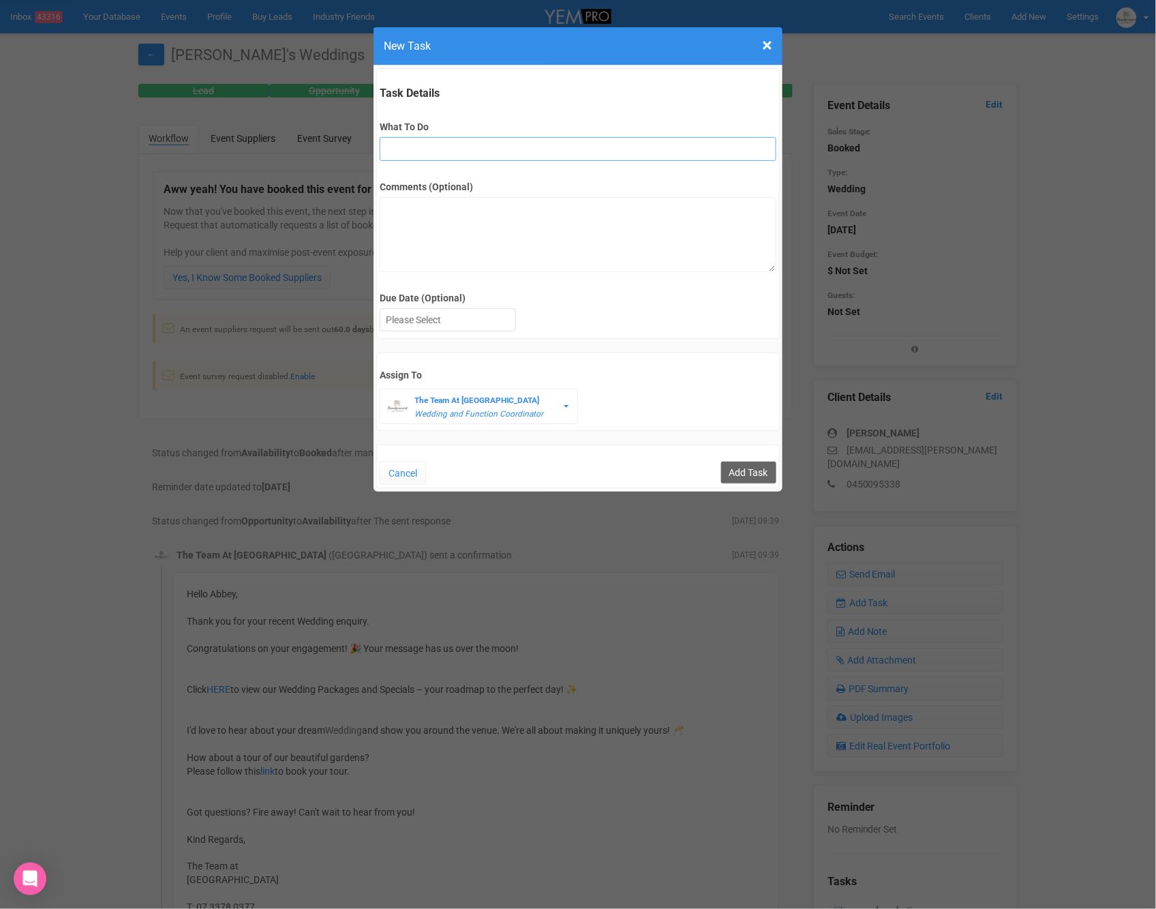
click at [540, 150] on input "What To Do" at bounding box center [578, 149] width 396 height 24
type input "Runsheet appointment + link + invoice"
click at [463, 315] on div at bounding box center [447, 320] width 135 height 22
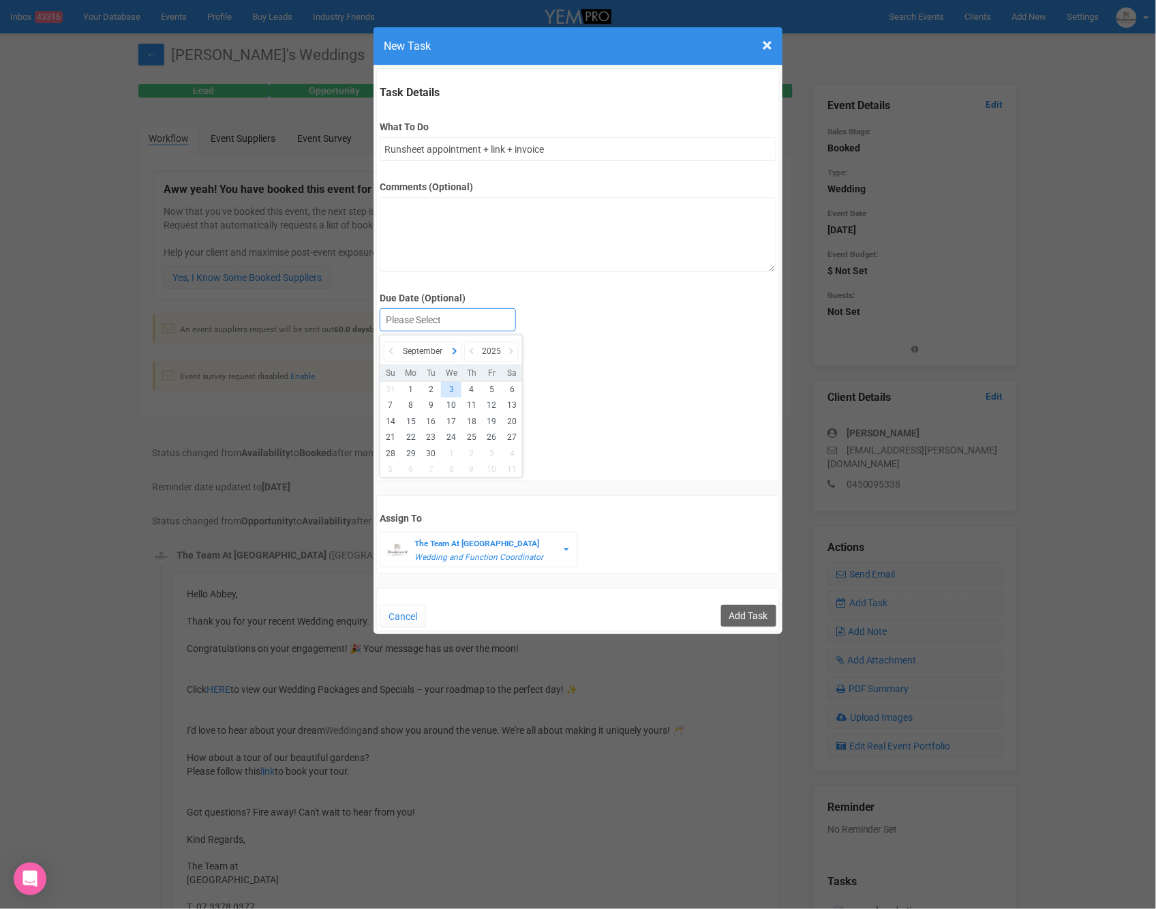
click at [459, 348] on icon at bounding box center [455, 351] width 14 height 19
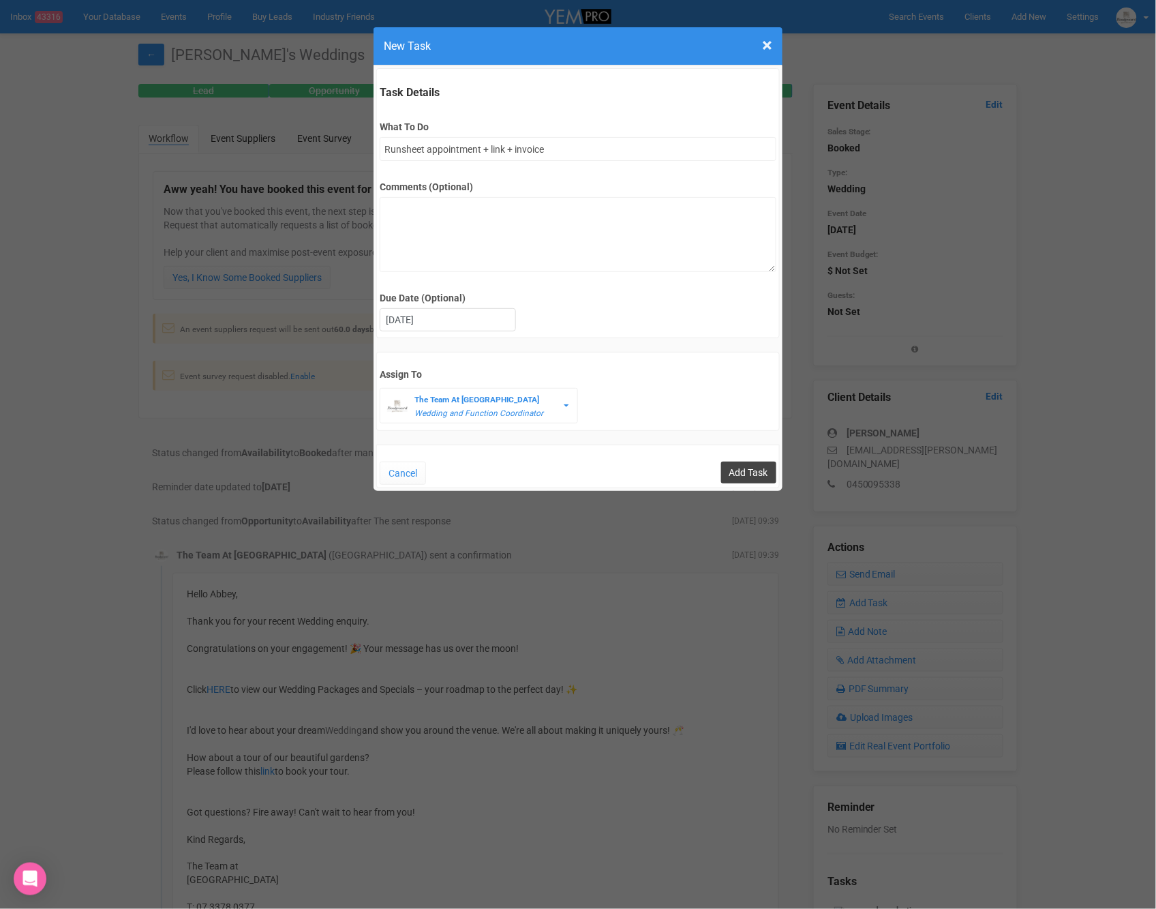
click at [731, 464] on input "Add Task" at bounding box center [748, 473] width 55 height 22
type input "Save"
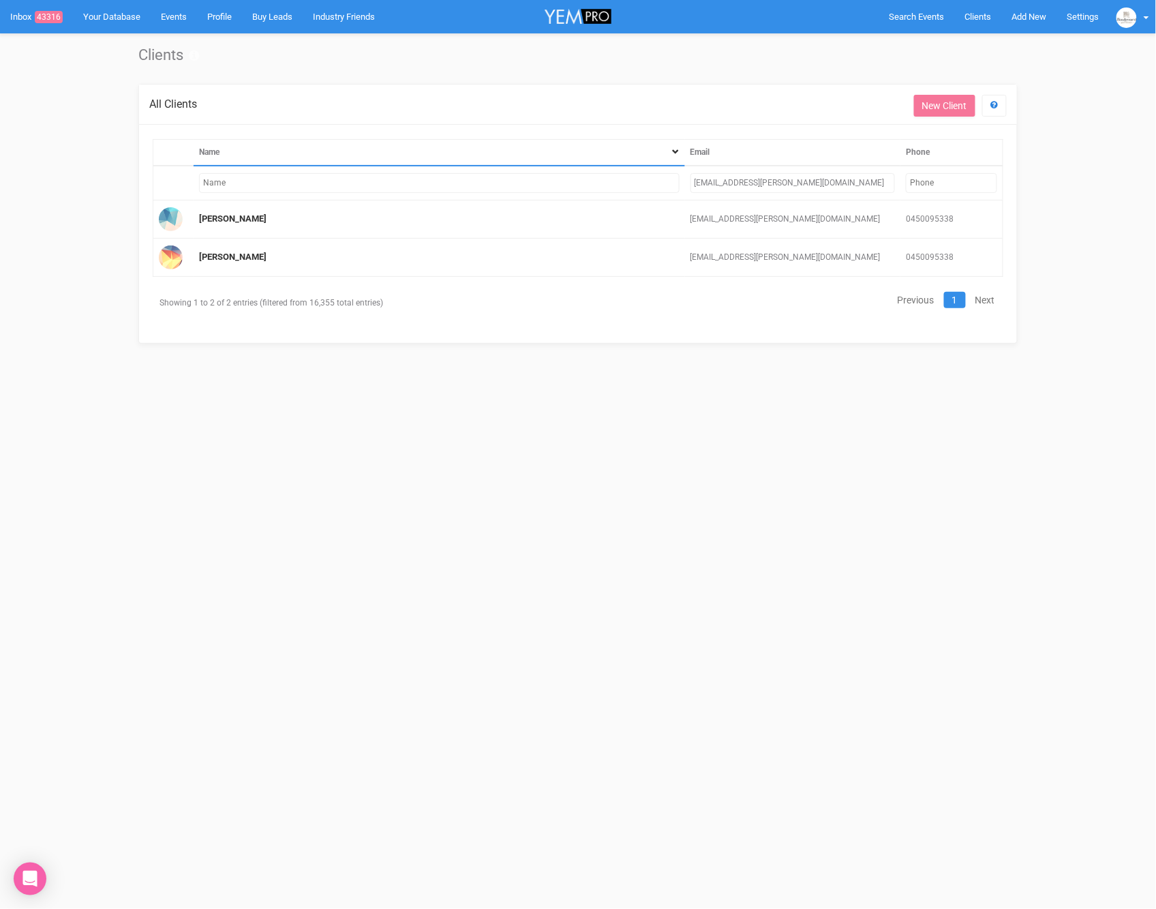
drag, startPoint x: 815, startPoint y: 183, endPoint x: 573, endPoint y: 175, distance: 242.8
click at [573, 176] on tr "[EMAIL_ADDRESS][PERSON_NAME][DOMAIN_NAME]" at bounding box center [578, 183] width 850 height 35
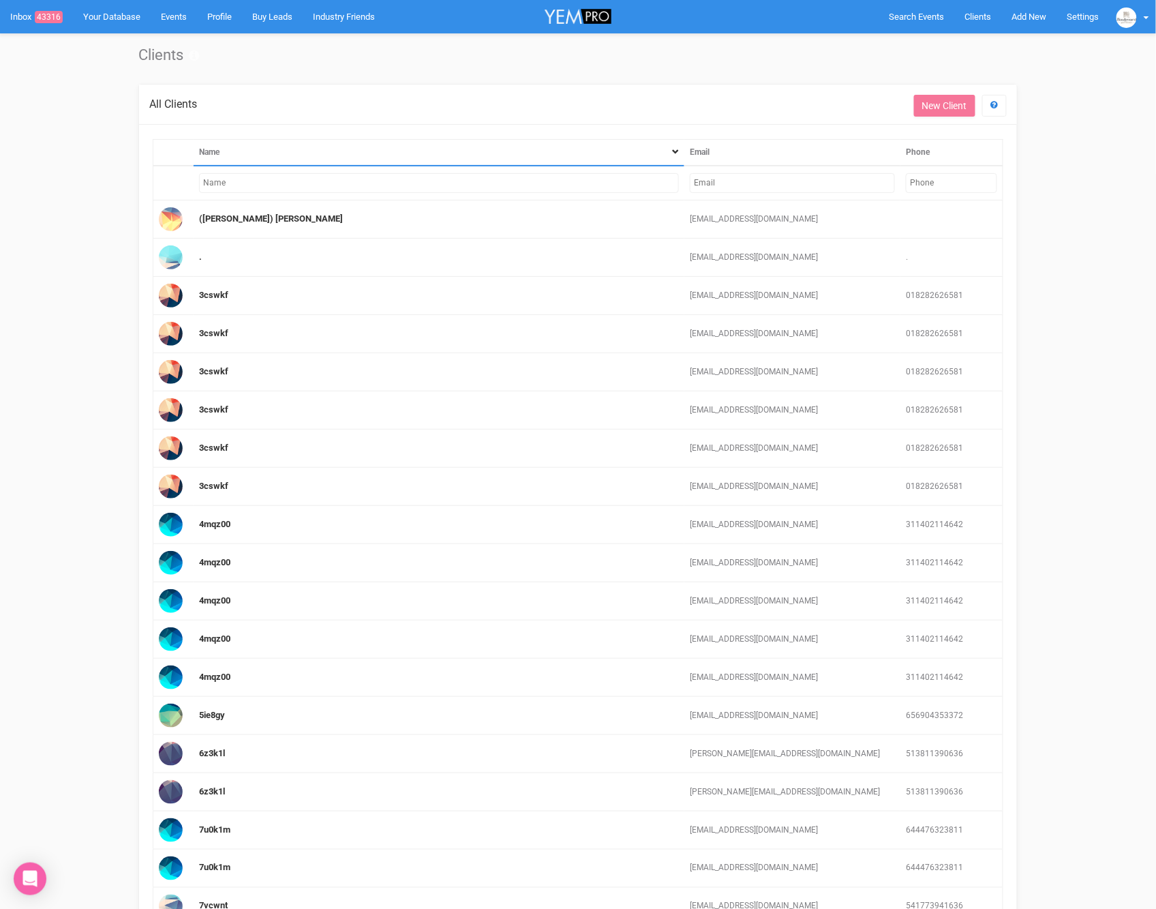
click at [409, 184] on input "text" at bounding box center [439, 183] width 480 height 20
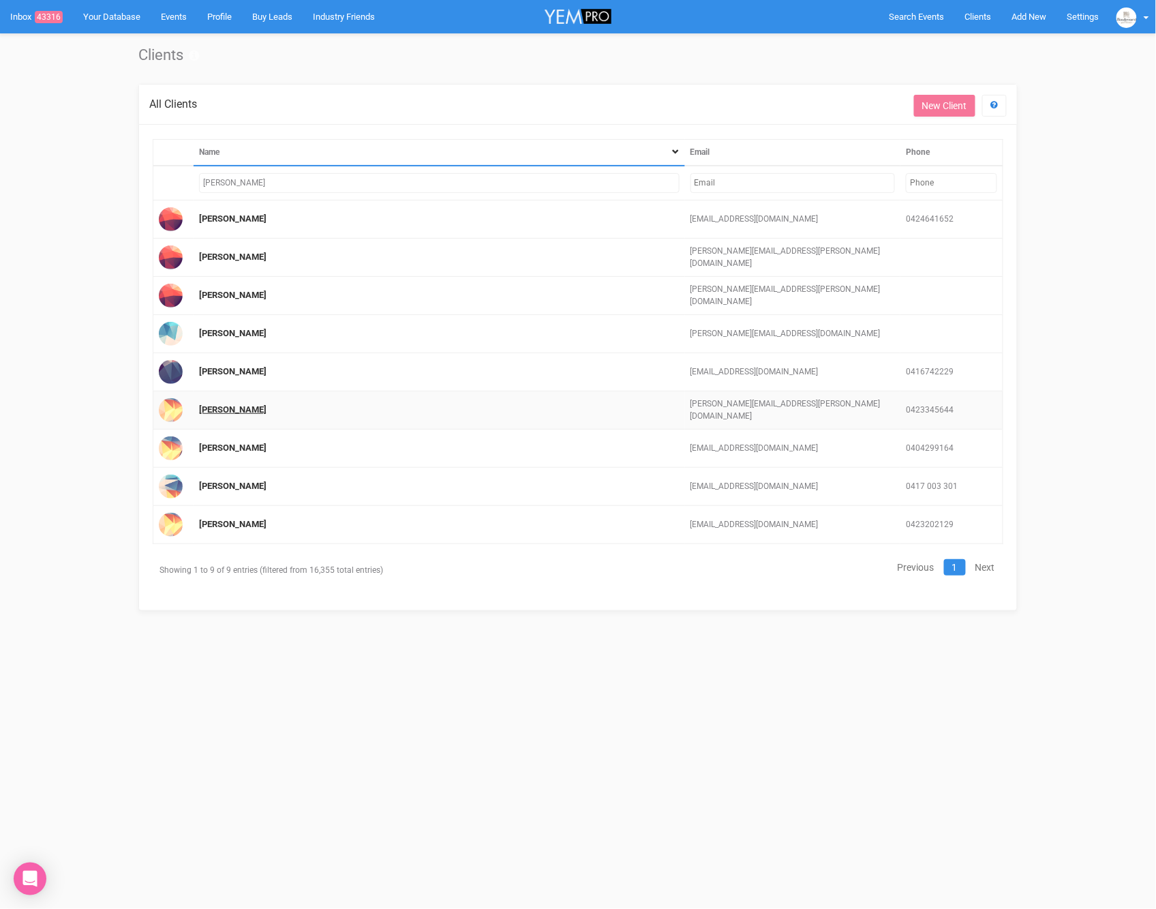
type input "[PERSON_NAME]"
click at [210, 406] on link "[PERSON_NAME]" at bounding box center [232, 409] width 67 height 10
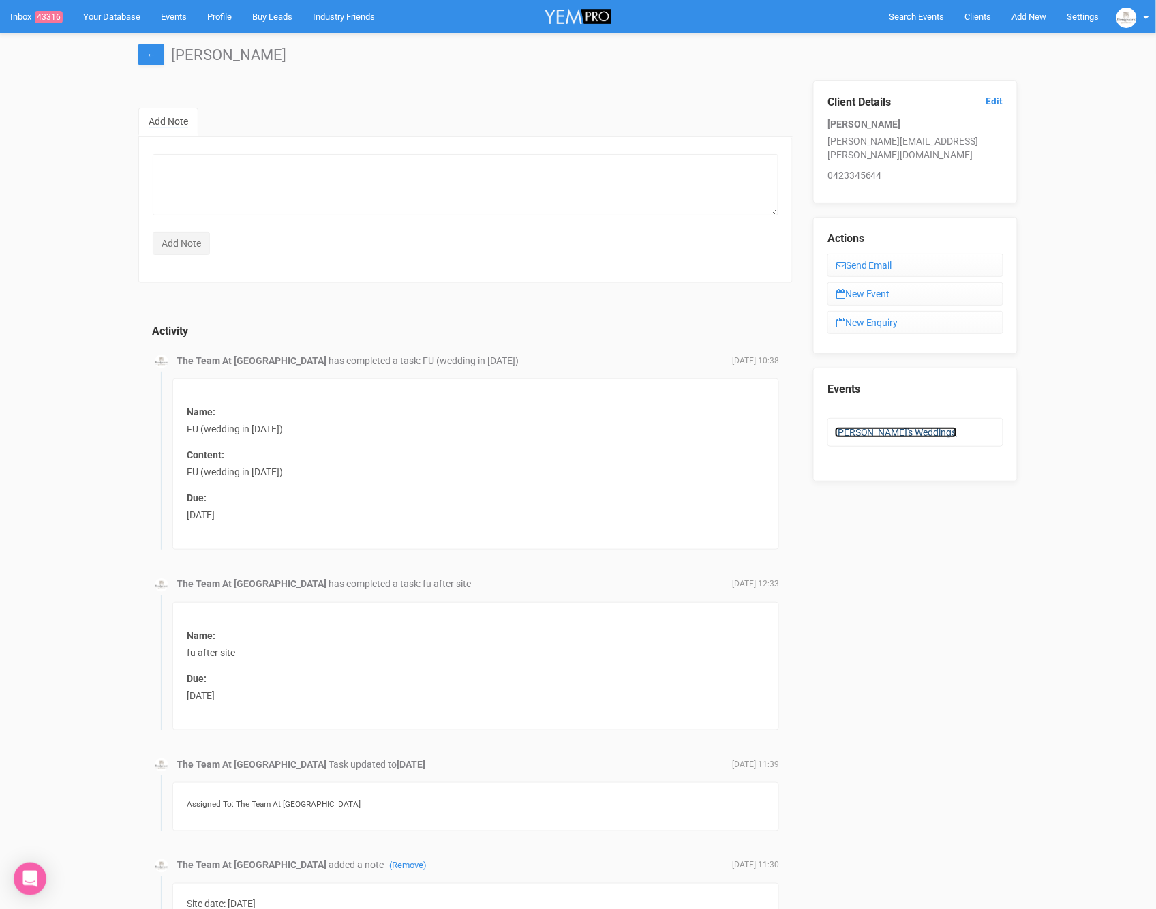
click at [862, 427] on link "[PERSON_NAME]'s Weddings" at bounding box center [896, 432] width 122 height 11
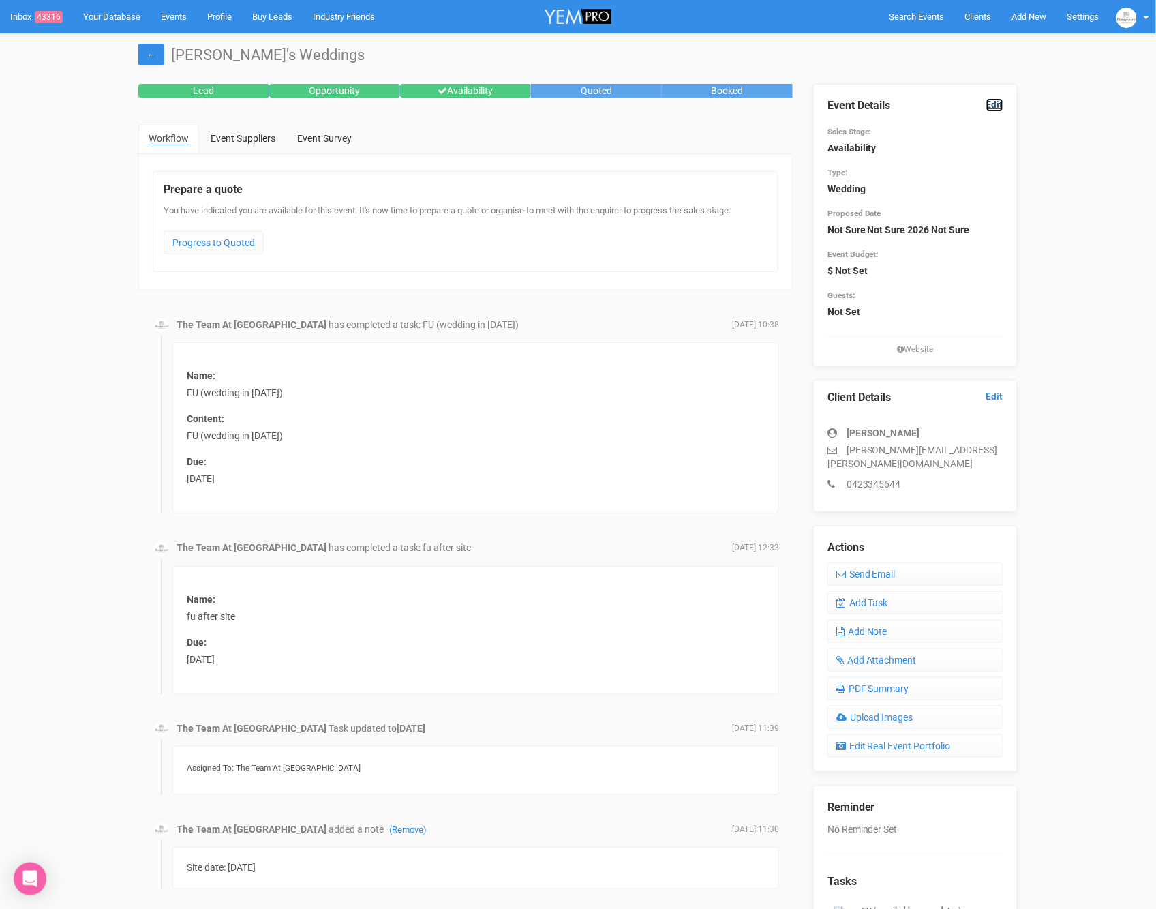
click at [996, 104] on link "Edit" at bounding box center [994, 104] width 17 height 13
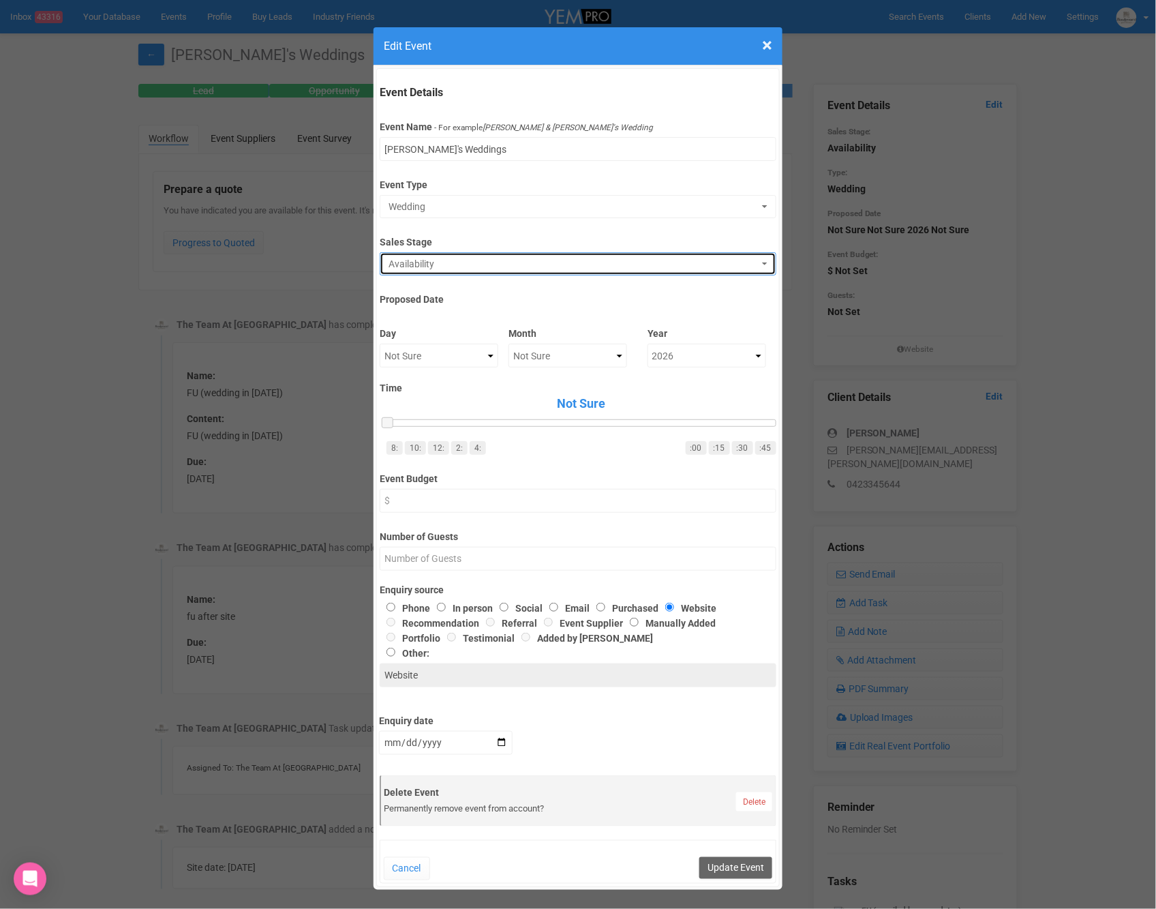
click at [490, 266] on span "Availability" at bounding box center [573, 264] width 369 height 14
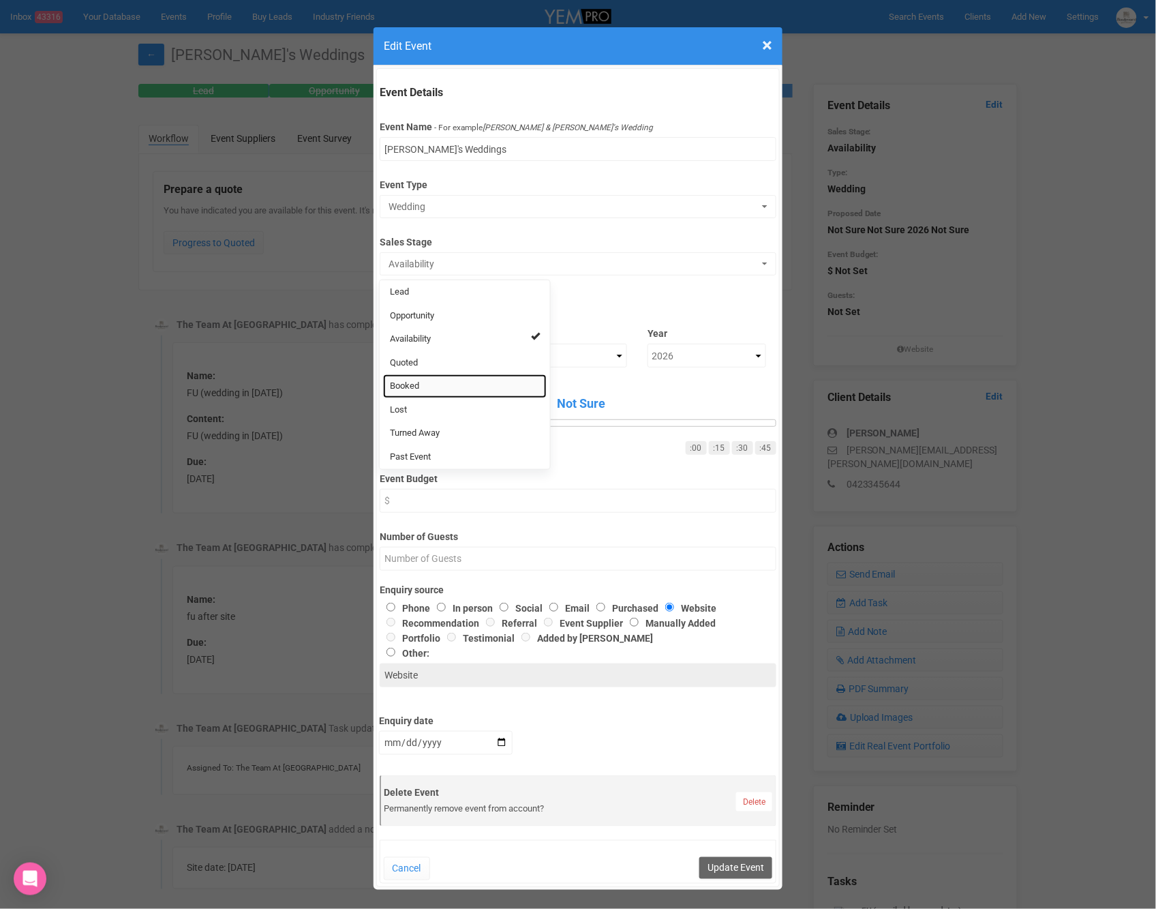
click at [445, 378] on link "Booked" at bounding box center [465, 386] width 164 height 24
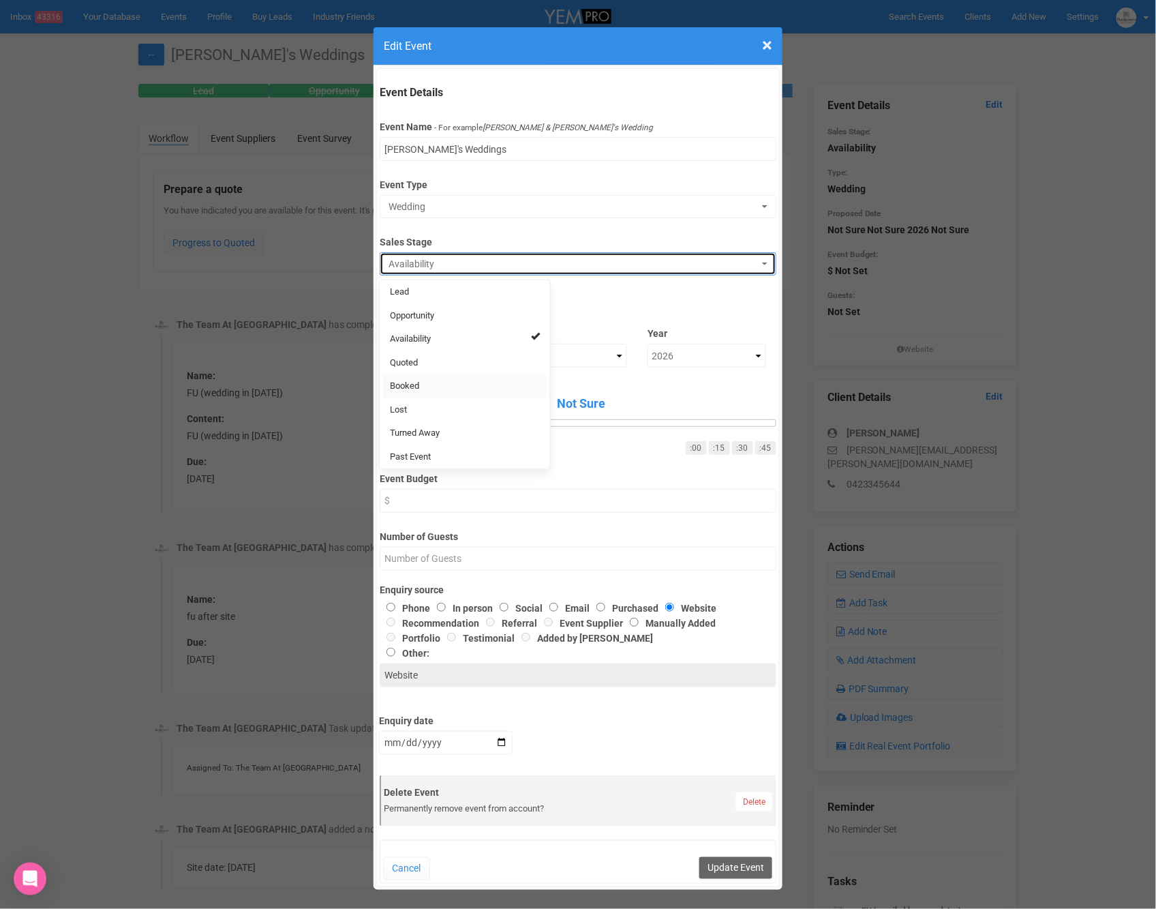
select select "2"
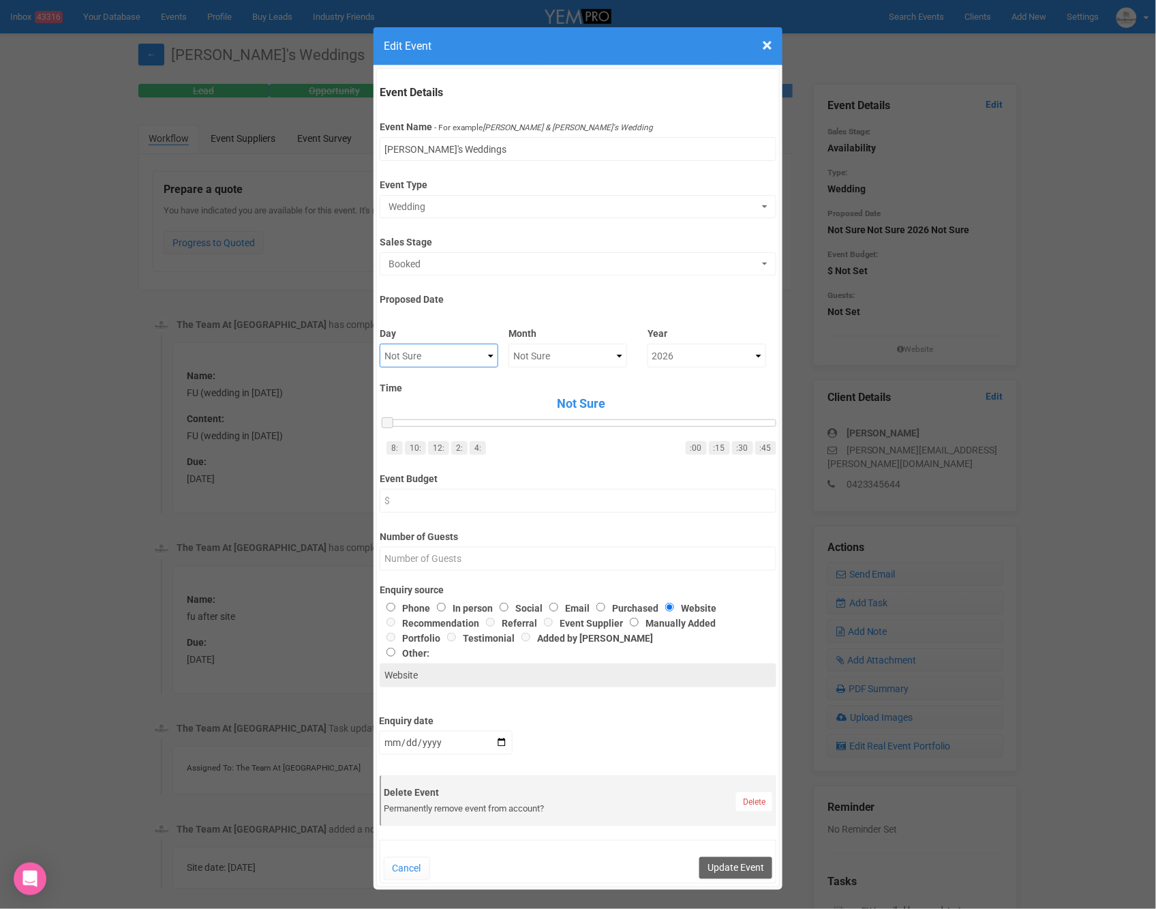
click at [473, 356] on select "Not Sure 1 2 3 4 5 6 7 8 9 10 11 12 13 14 15 16 17 18 19 20 21 22 23 24 25 26 2…" at bounding box center [439, 356] width 119 height 24
select select "6"
click at [521, 354] on select "Not Sure January February March April May June July August September October No…" at bounding box center [568, 356] width 119 height 24
select select "August"
click at [654, 375] on div "Time Not Sure 8: 10: 12: 2: 4: :00 :15 :30 :45" at bounding box center [577, 414] width 417 height 80
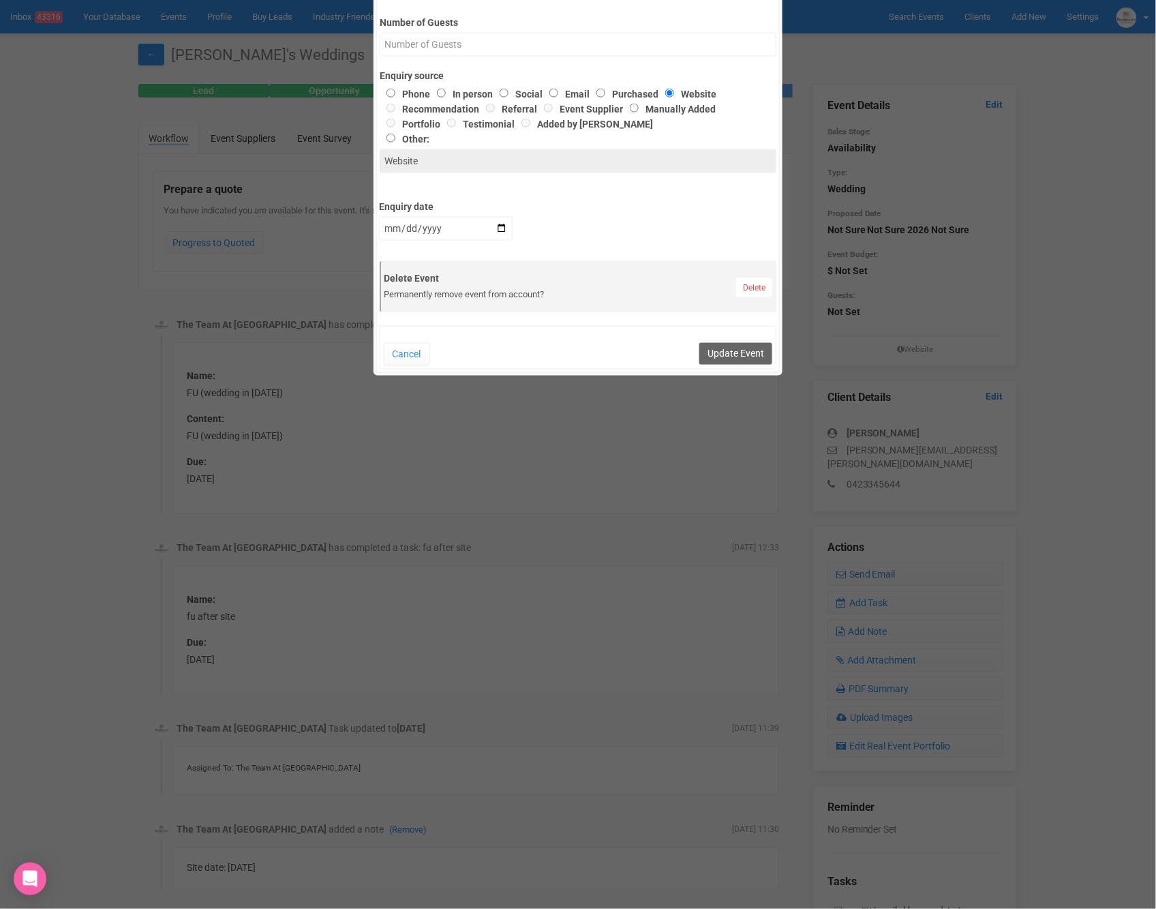
scroll to position [519, 0]
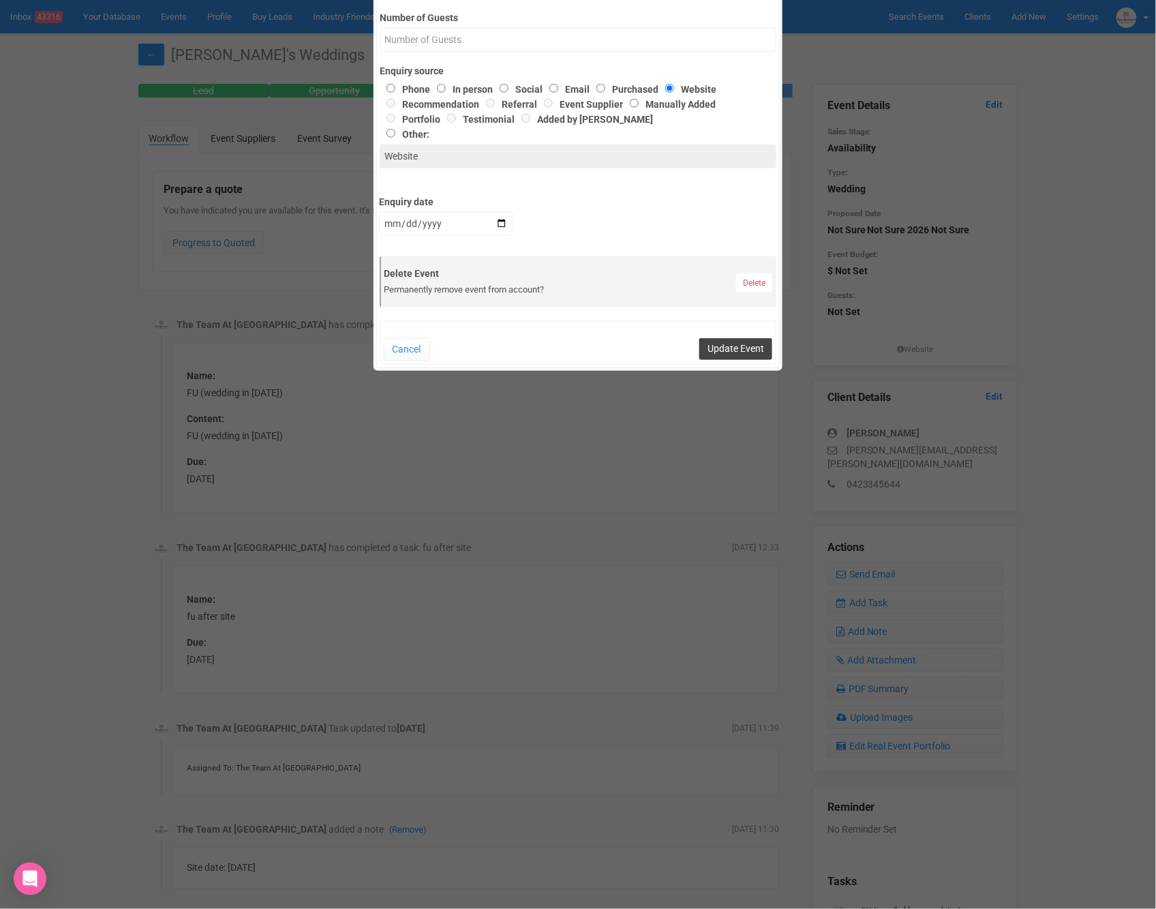
click at [720, 350] on button "Update Event" at bounding box center [735, 349] width 73 height 22
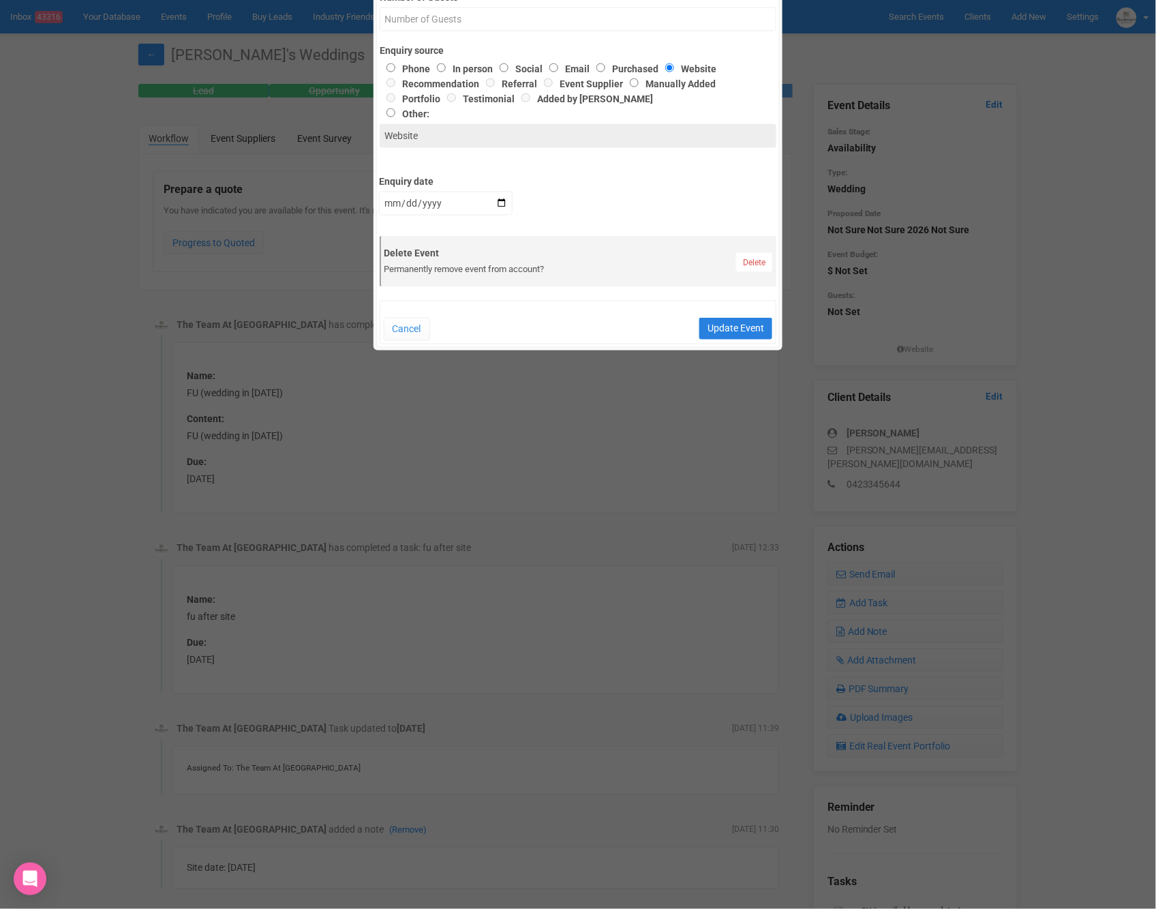
click at [745, 323] on button "Update Event" at bounding box center [735, 329] width 73 height 22
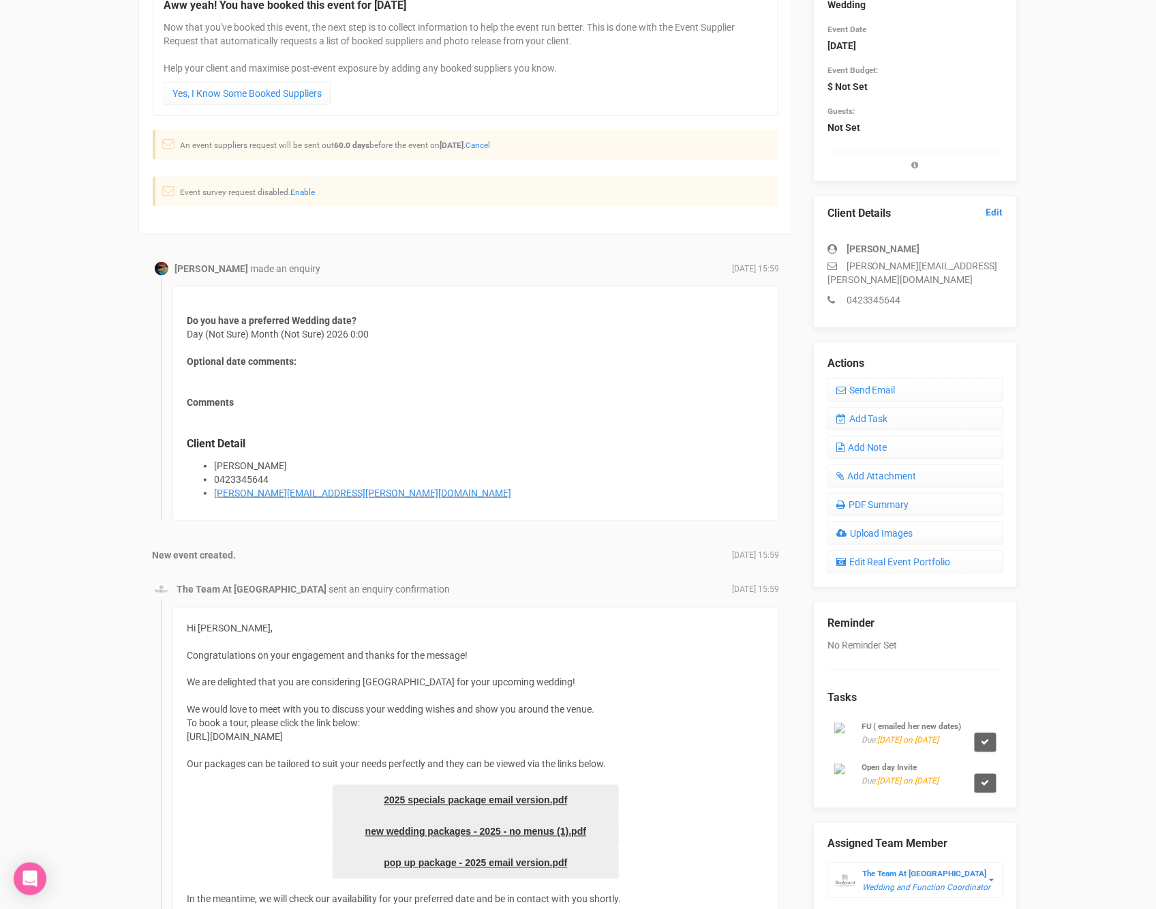
scroll to position [187, 0]
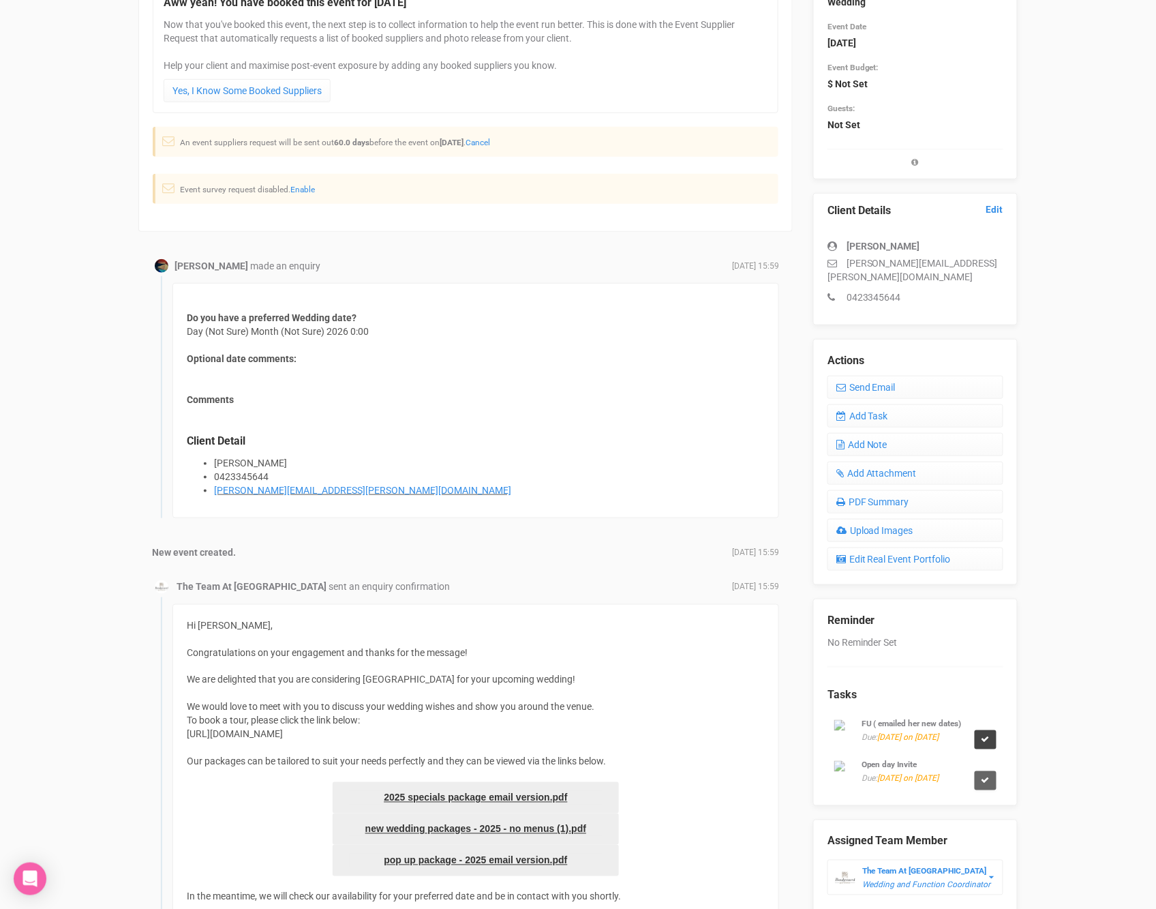
click at [978, 730] on link at bounding box center [986, 739] width 22 height 19
click at [949, 687] on link "Confirm" at bounding box center [936, 686] width 42 height 19
click at [993, 736] on link at bounding box center [986, 739] width 22 height 19
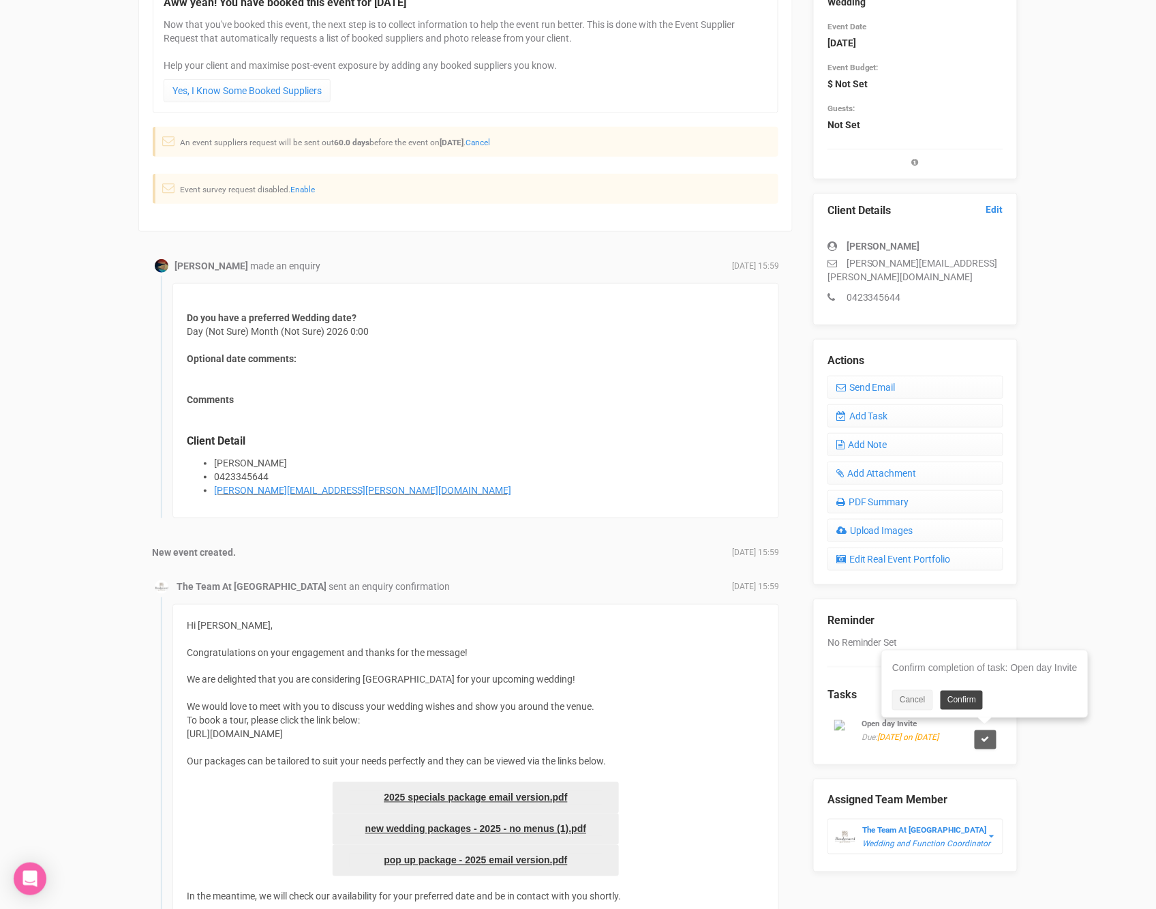
click at [950, 695] on link "Confirm" at bounding box center [962, 700] width 42 height 19
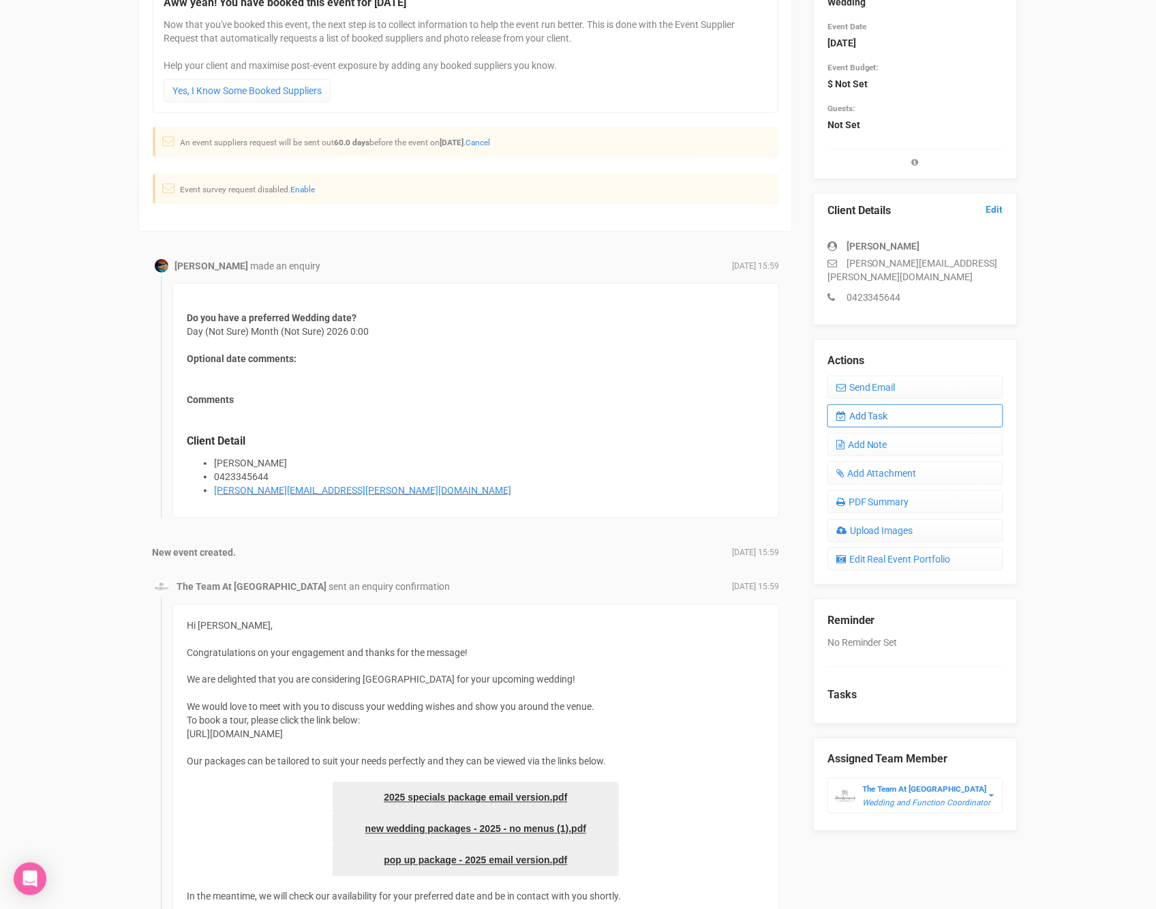
click at [877, 404] on link "Add Task" at bounding box center [916, 415] width 176 height 23
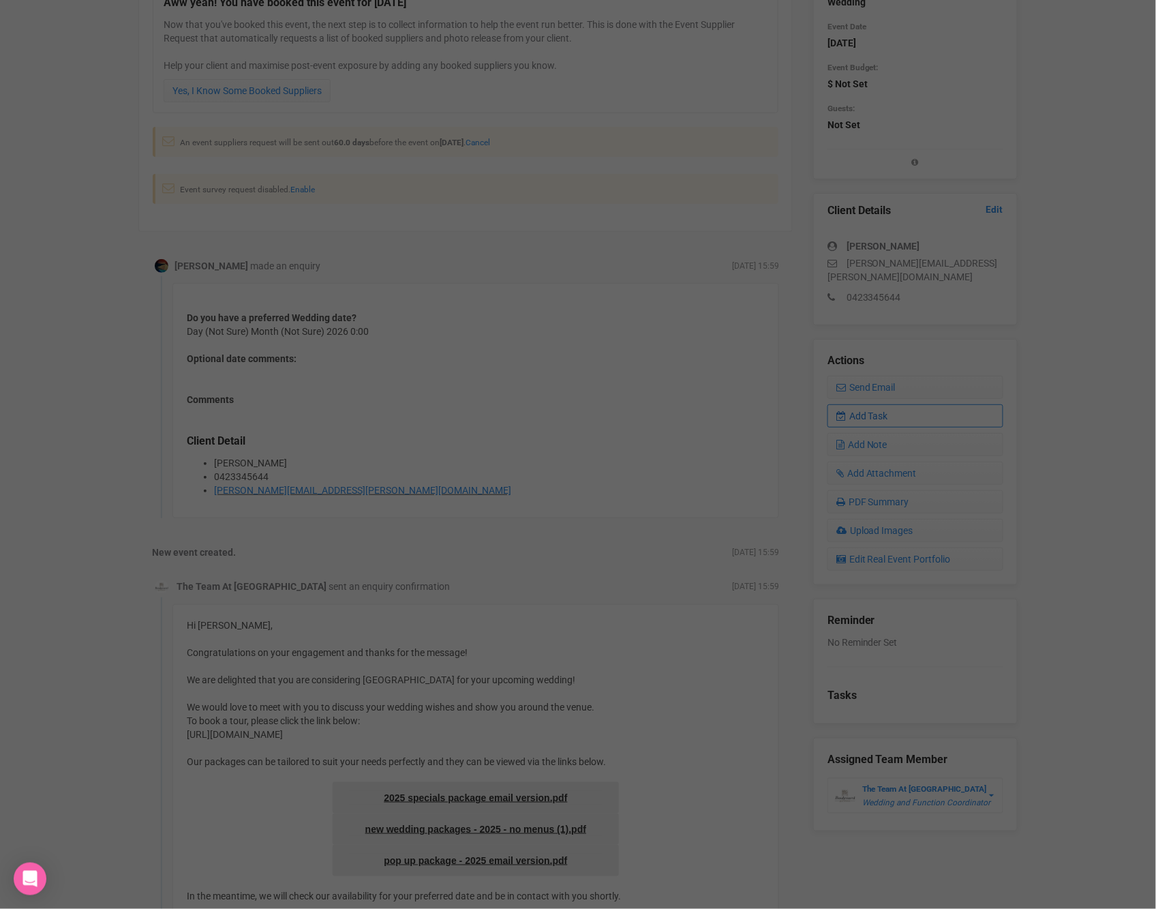
scroll to position [0, 0]
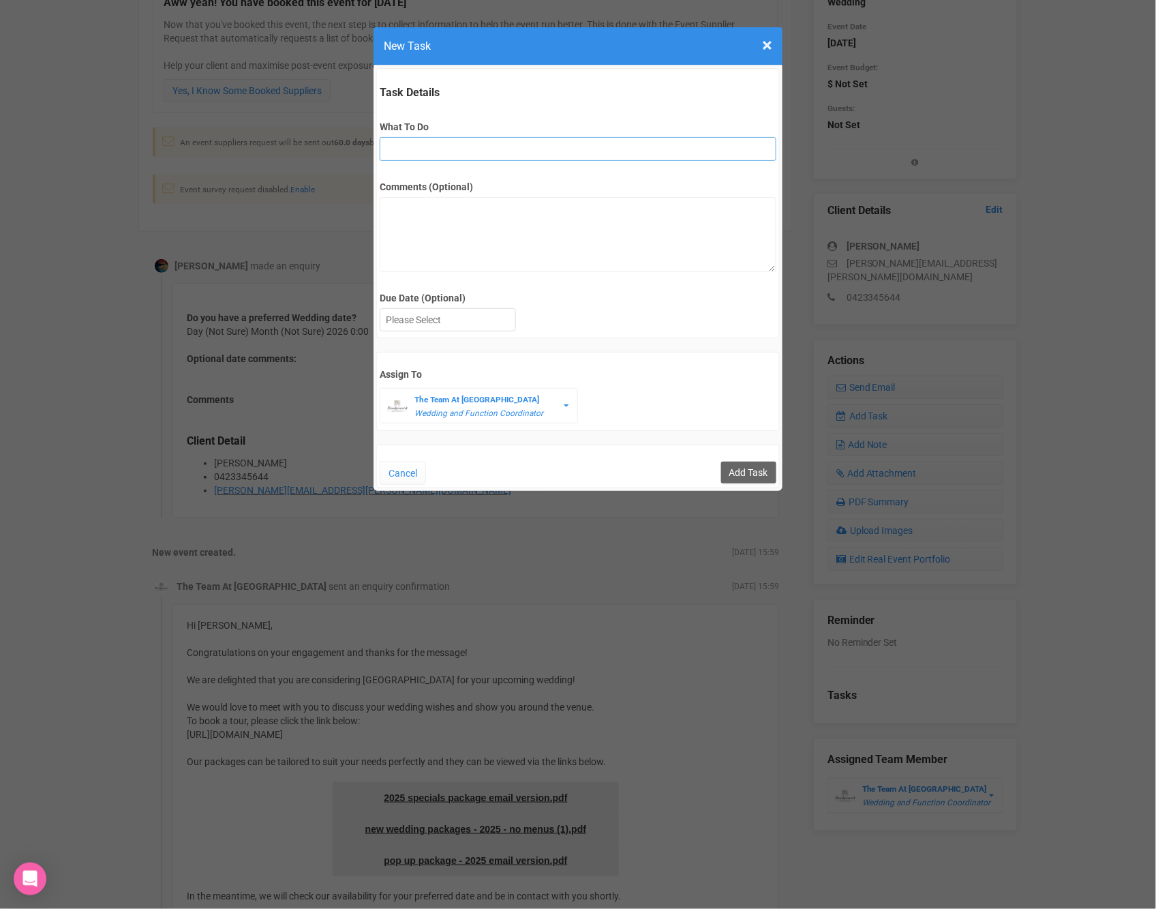
click at [529, 144] on input "What To Do" at bounding box center [578, 149] width 396 height 24
type input "Runsheet appointment + link + invoice"
click at [486, 318] on div at bounding box center [447, 320] width 135 height 22
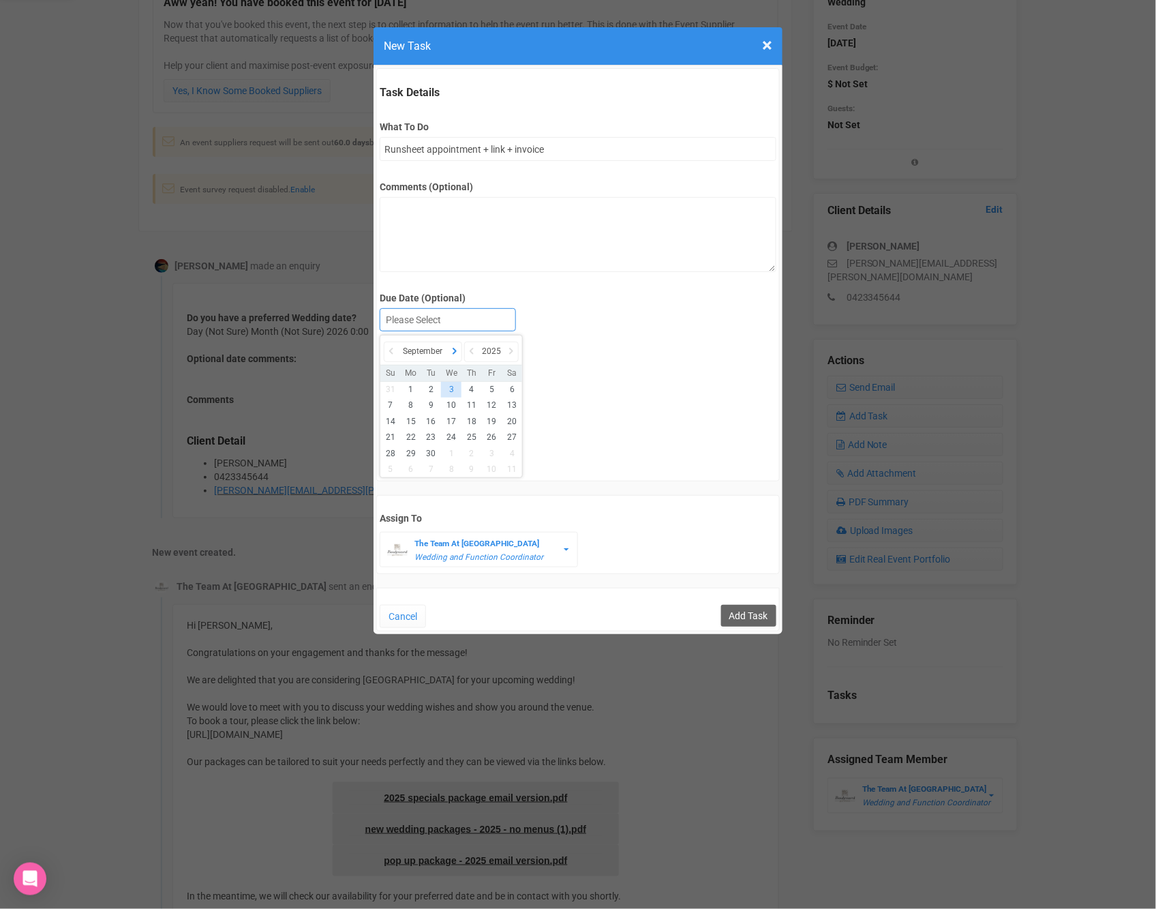
click at [449, 350] on icon at bounding box center [455, 351] width 14 height 19
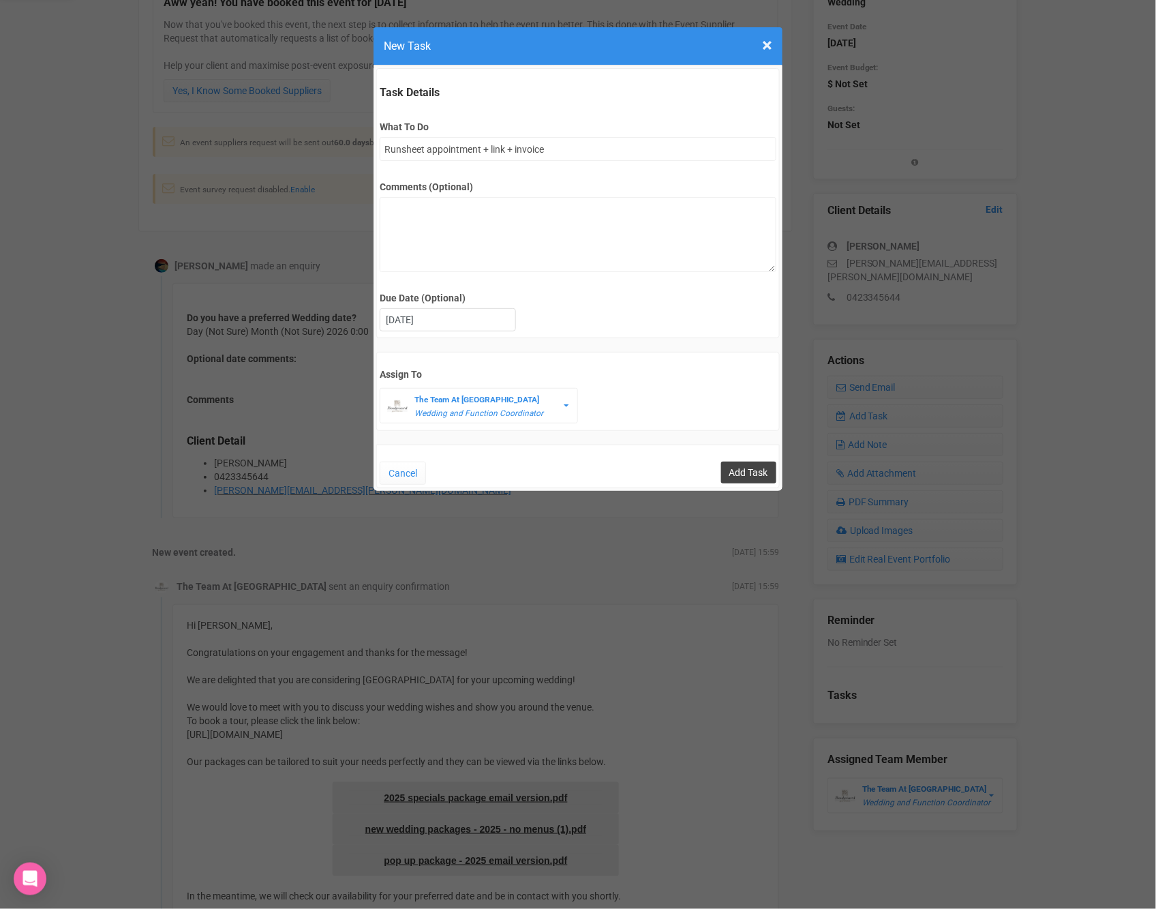
click at [746, 468] on input "Add Task" at bounding box center [748, 473] width 55 height 22
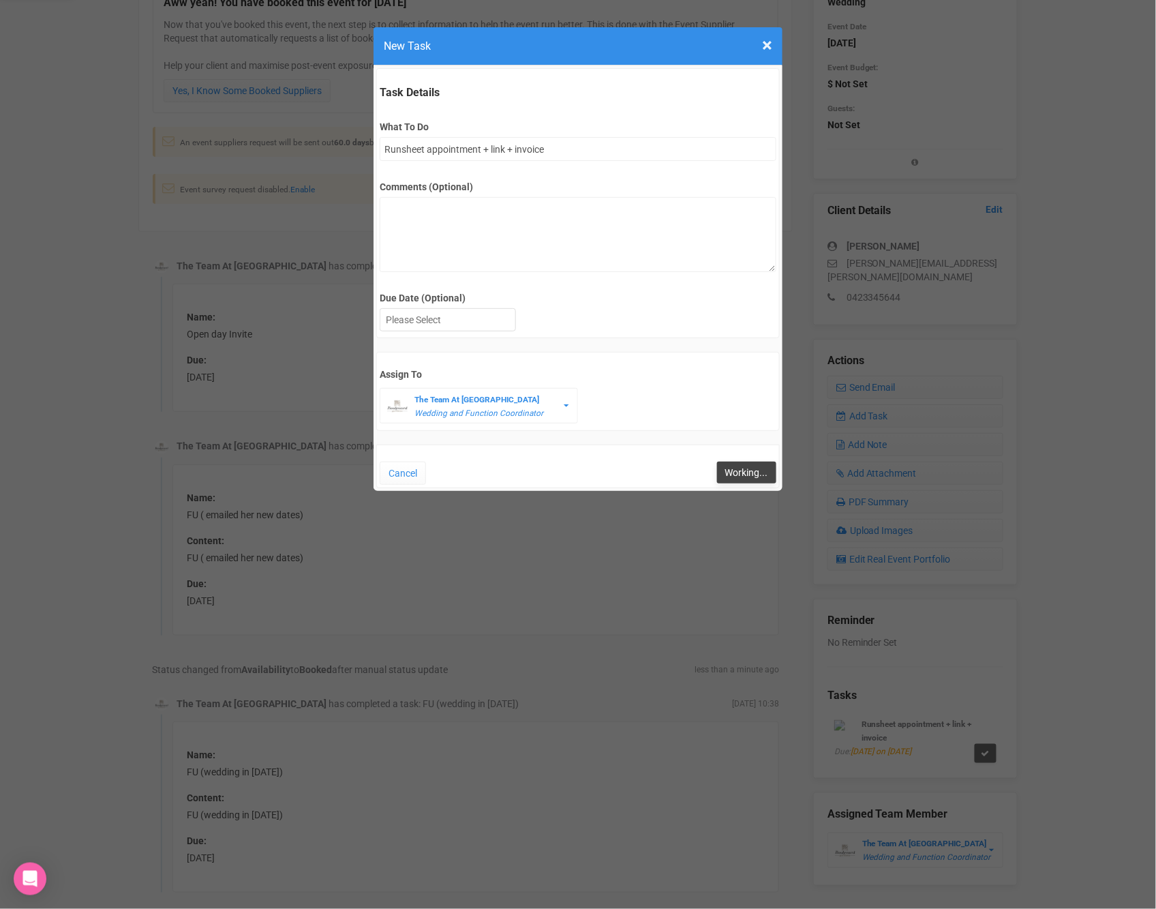
type input "Save"
